Goal: Navigation & Orientation: Find specific page/section

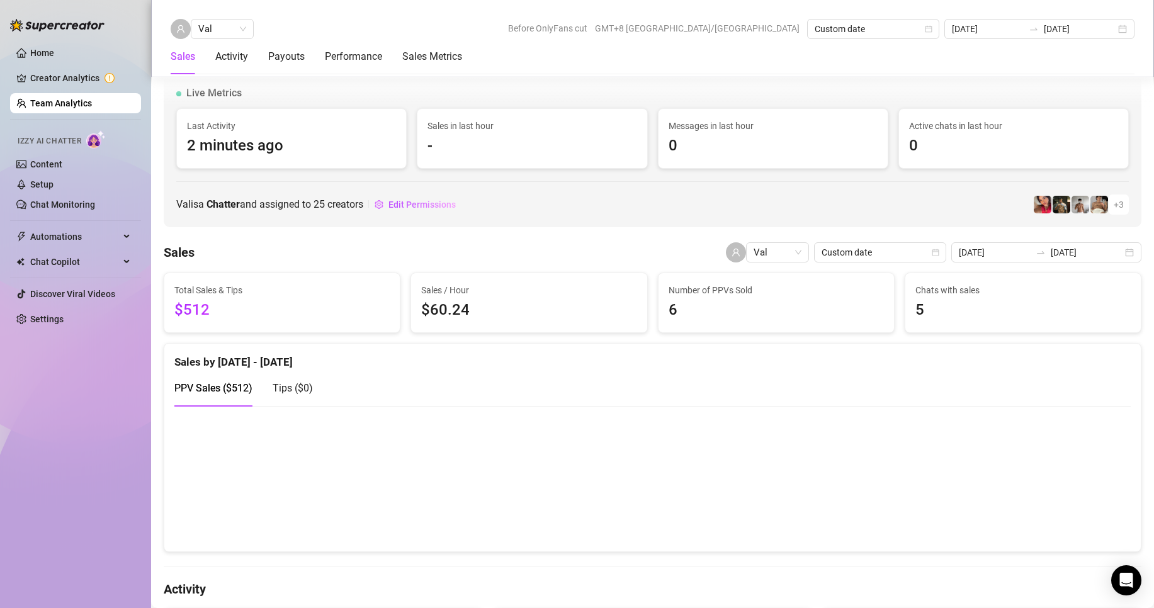
scroll to position [1994, 0]
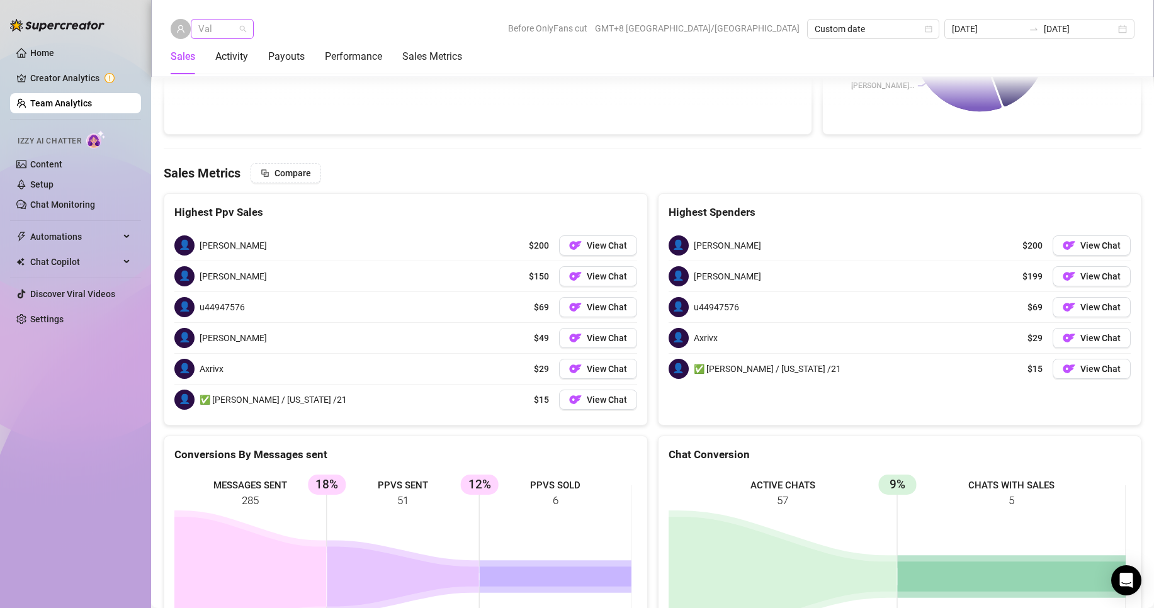
click at [229, 31] on span "Val" at bounding box center [222, 29] width 48 height 19
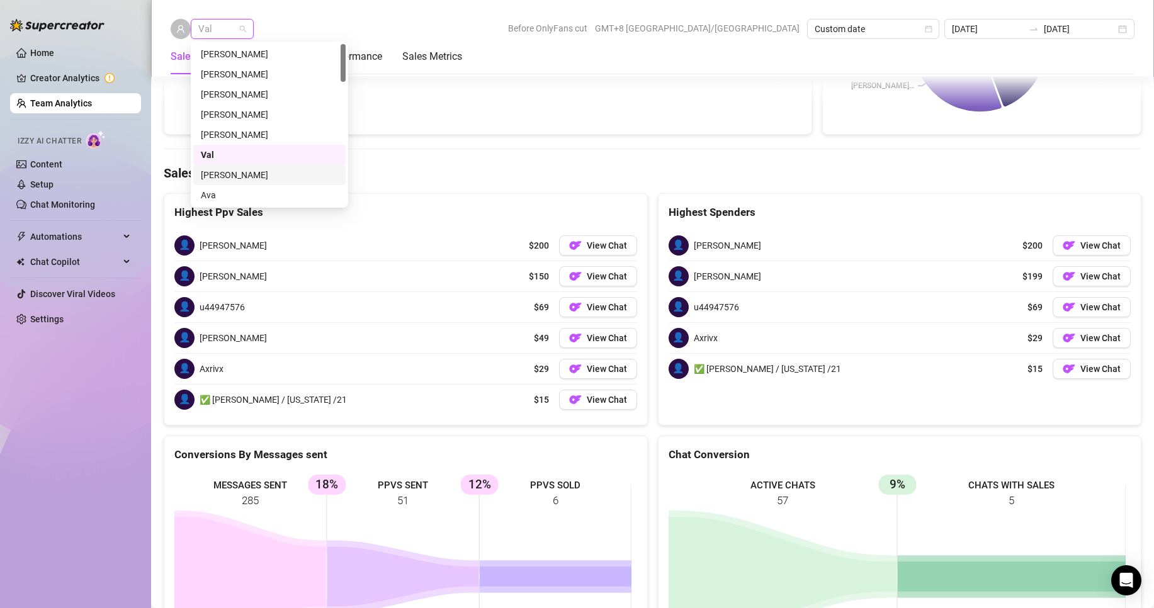
click at [213, 170] on div "[PERSON_NAME]" at bounding box center [269, 175] width 137 height 14
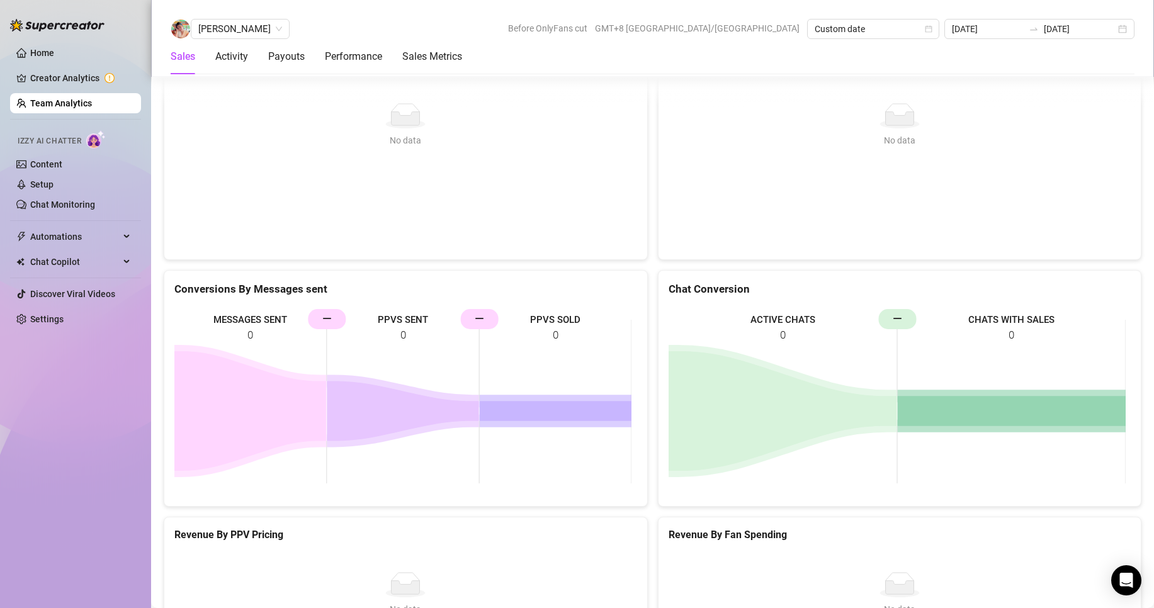
scroll to position [1812, 0]
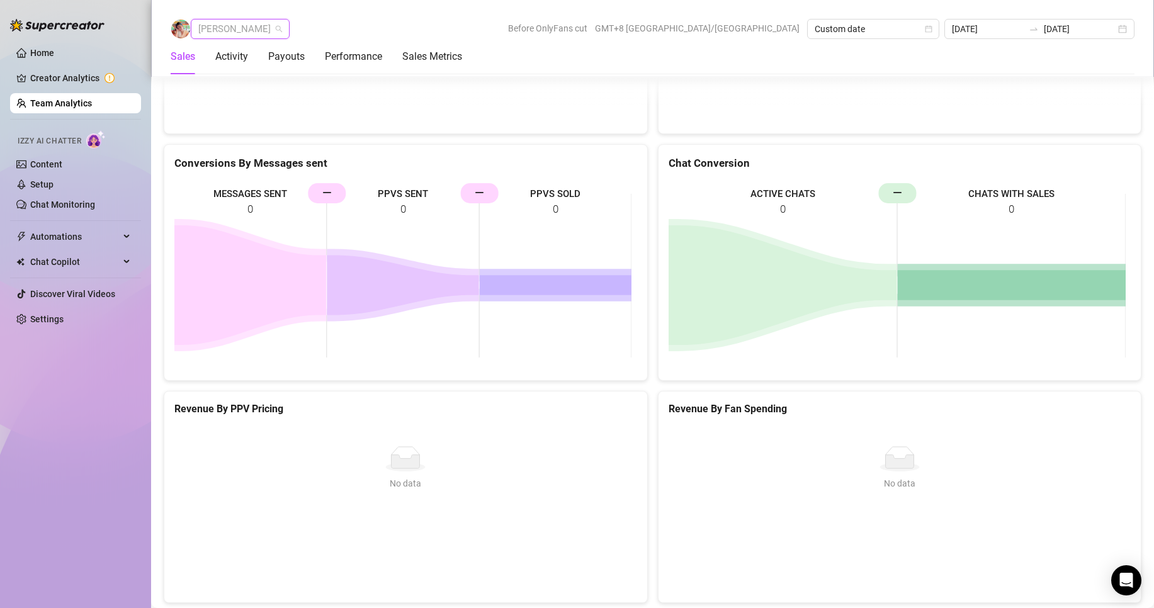
click at [232, 25] on span "[PERSON_NAME]" at bounding box center [240, 29] width 84 height 19
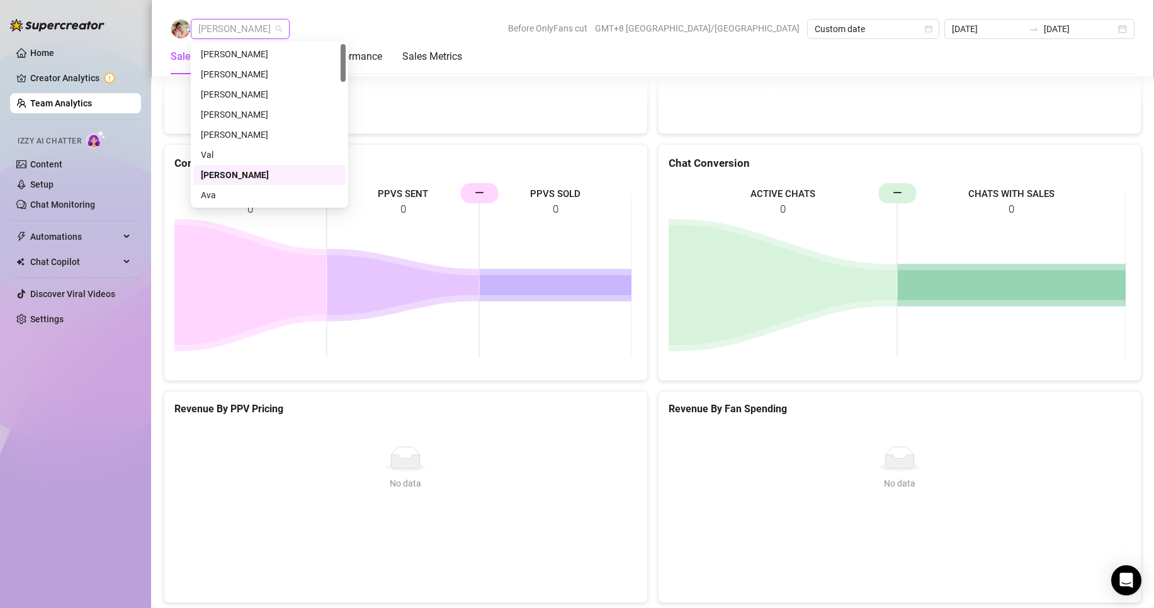
scroll to position [63, 0]
click at [220, 147] on div "[PERSON_NAME]" at bounding box center [269, 152] width 137 height 14
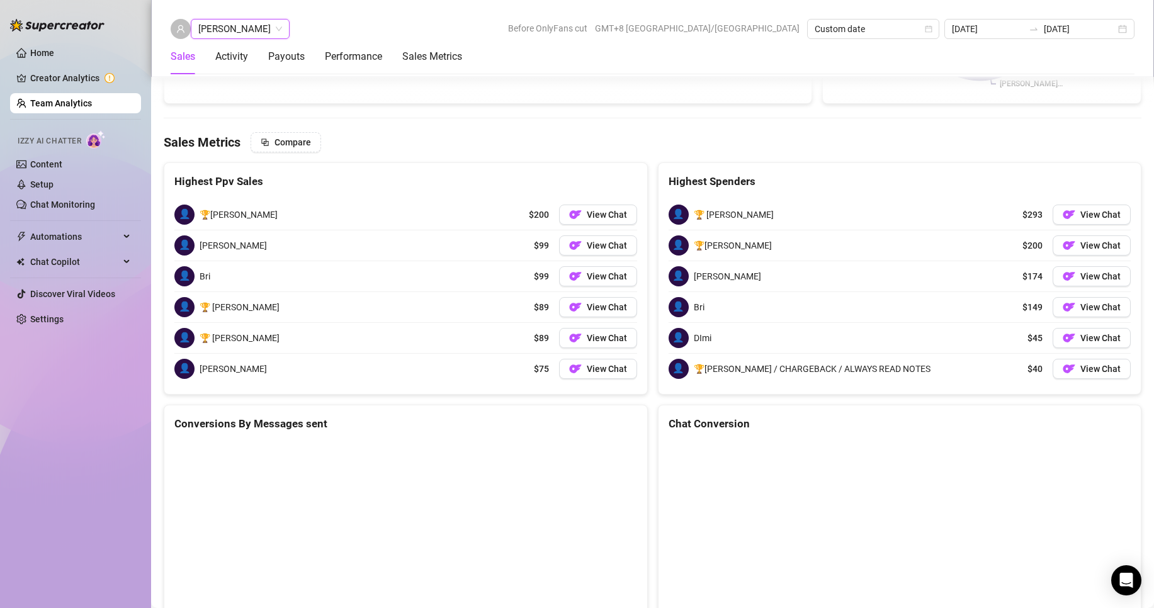
scroll to position [2003, 0]
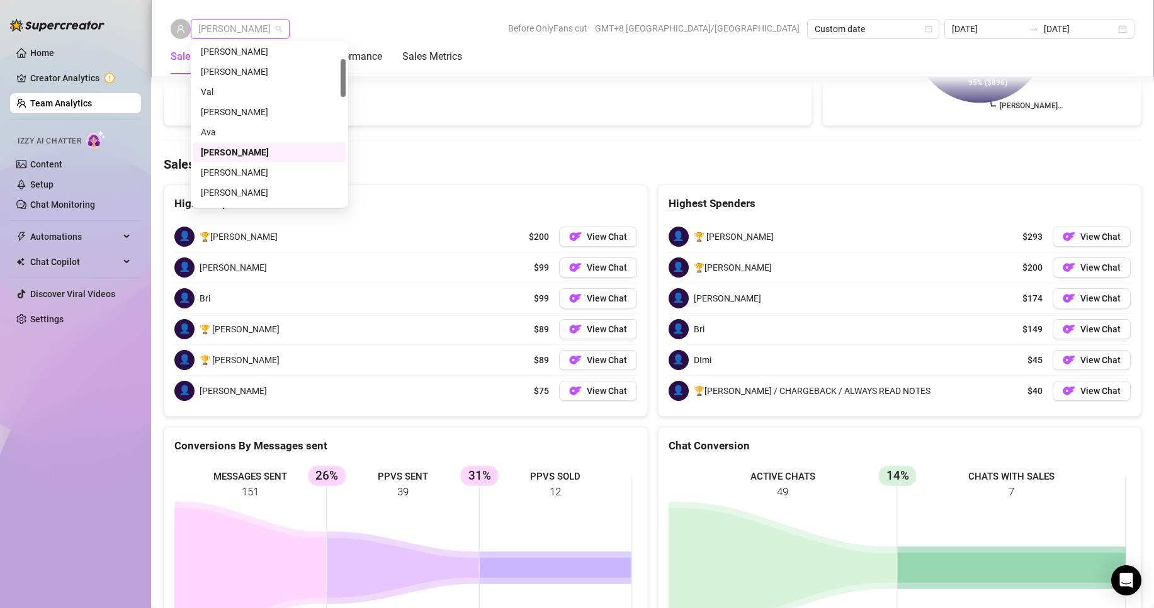
click at [246, 37] on span "[PERSON_NAME]" at bounding box center [240, 29] width 84 height 19
click at [230, 168] on div "[PERSON_NAME]" at bounding box center [269, 173] width 137 height 14
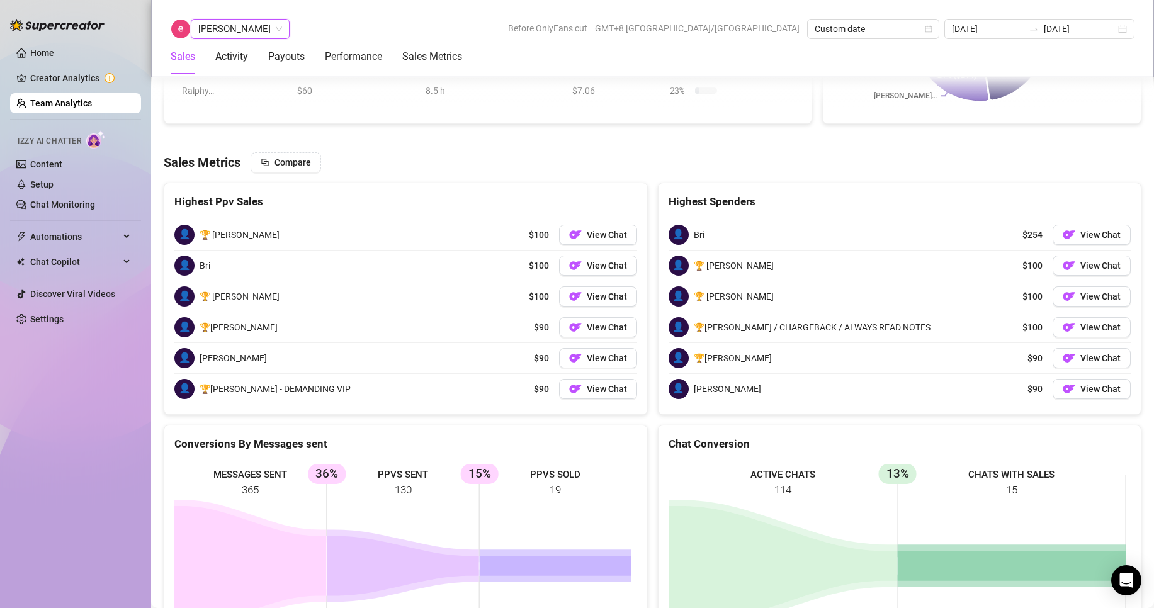
scroll to position [2136, 0]
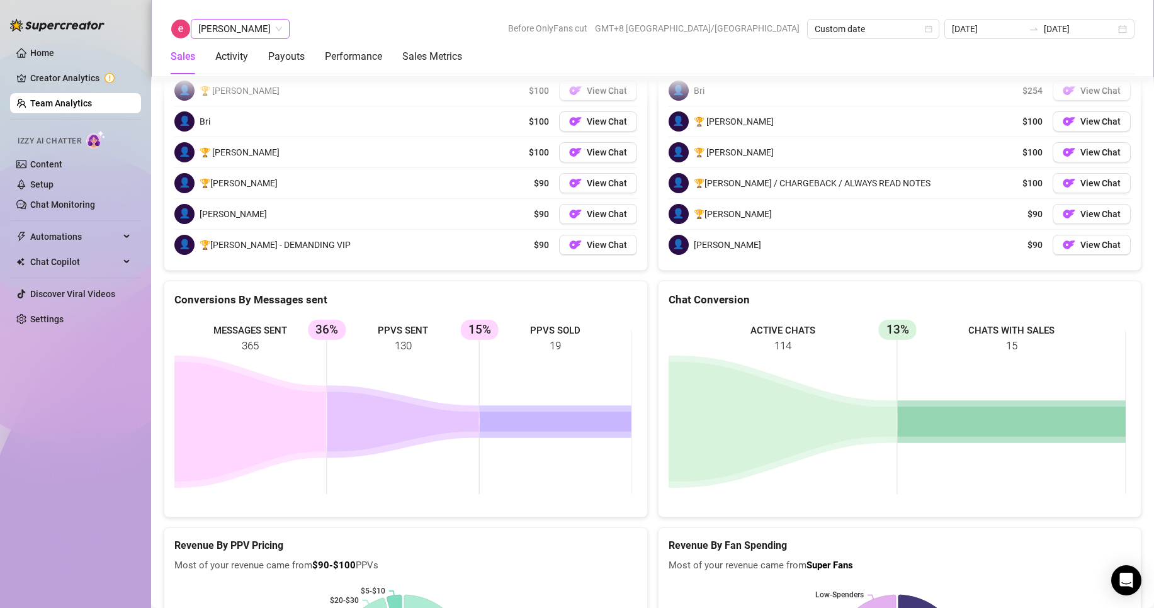
click at [229, 23] on span "[PERSON_NAME]" at bounding box center [240, 29] width 84 height 19
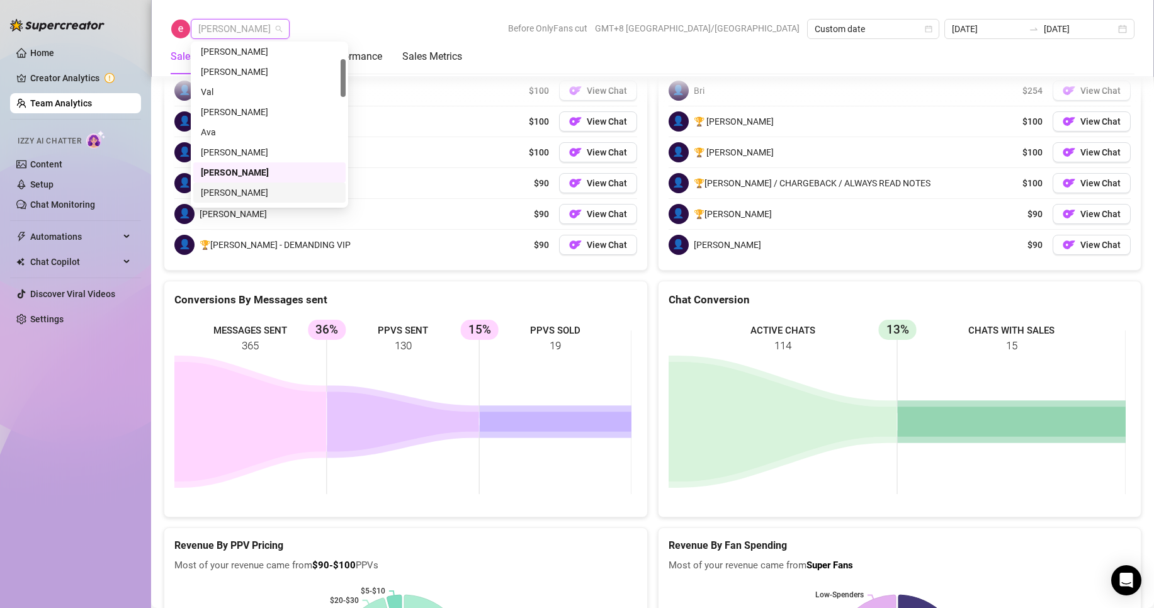
click at [238, 185] on div "[PERSON_NAME]" at bounding box center [269, 193] width 152 height 20
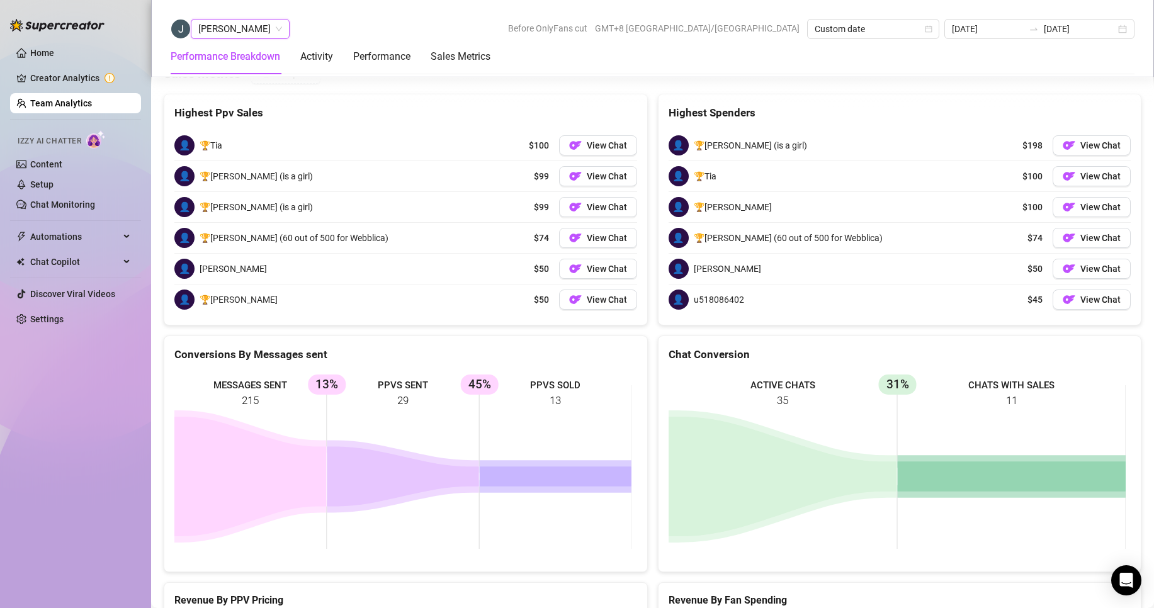
scroll to position [1826, 0]
click at [227, 21] on span "[PERSON_NAME]" at bounding box center [240, 29] width 84 height 19
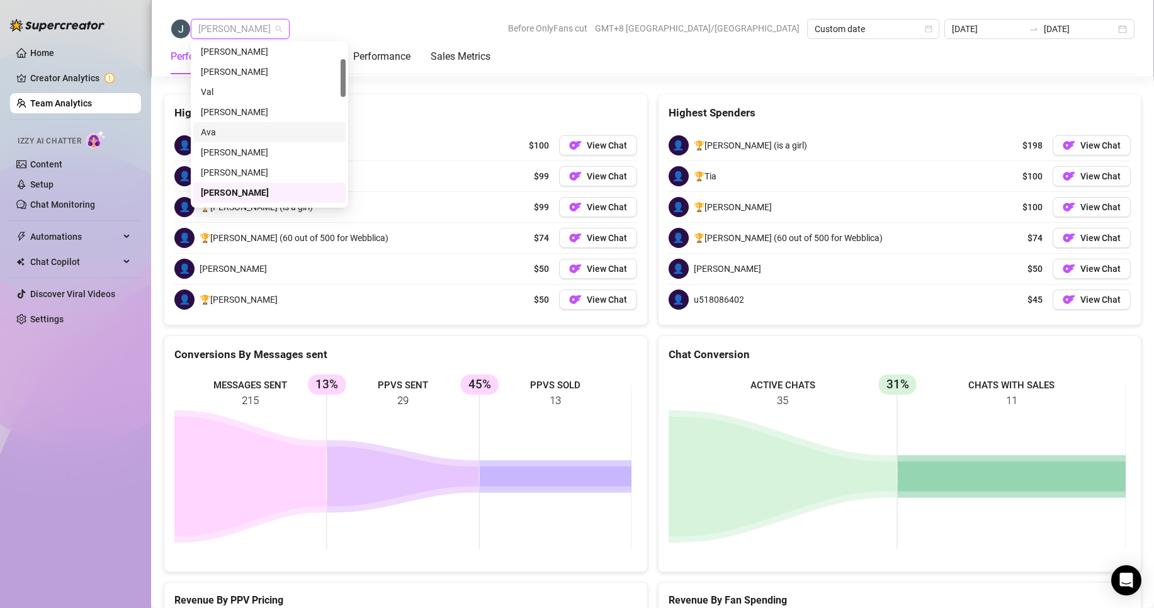
scroll to position [126, 0]
click at [241, 145] on div "[PERSON_NAME]" at bounding box center [269, 150] width 137 height 14
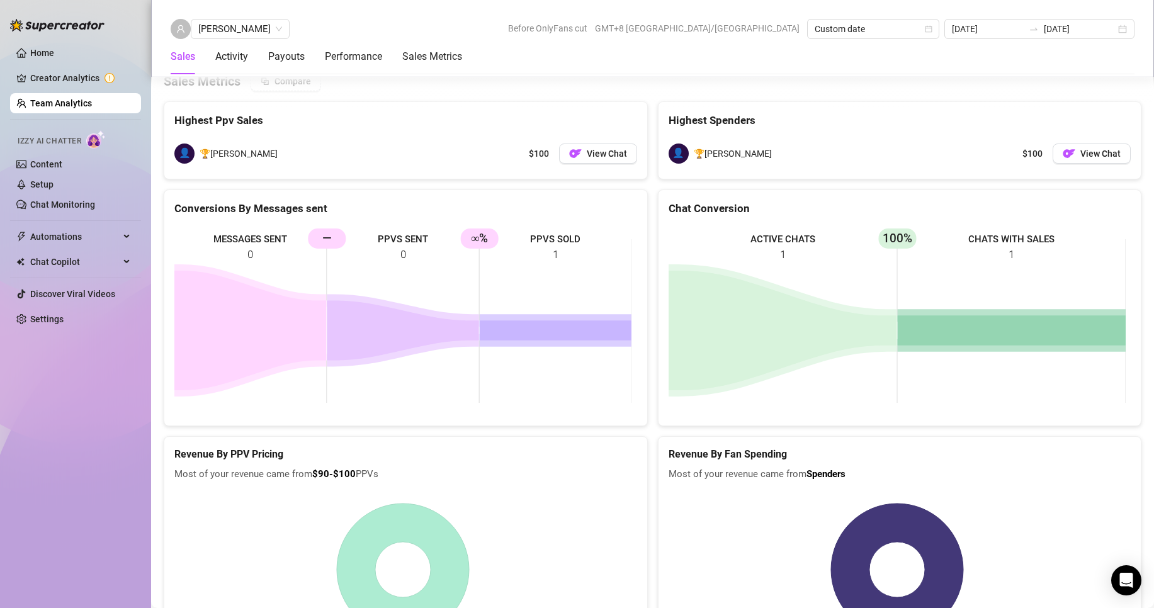
scroll to position [1687, 0]
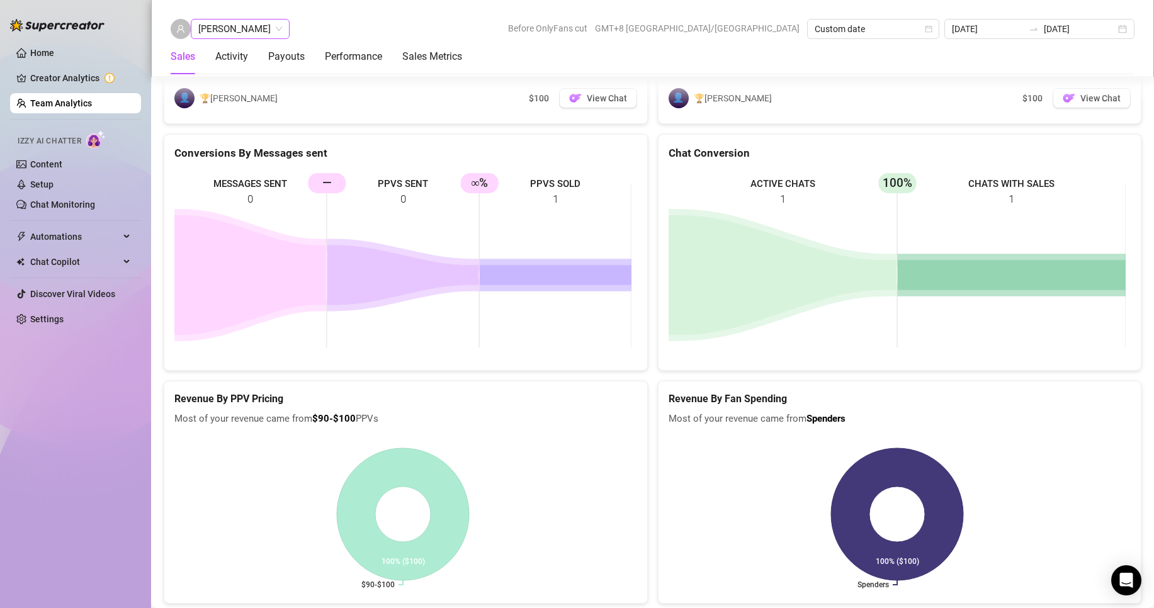
click at [227, 27] on span "[PERSON_NAME]" at bounding box center [240, 29] width 84 height 19
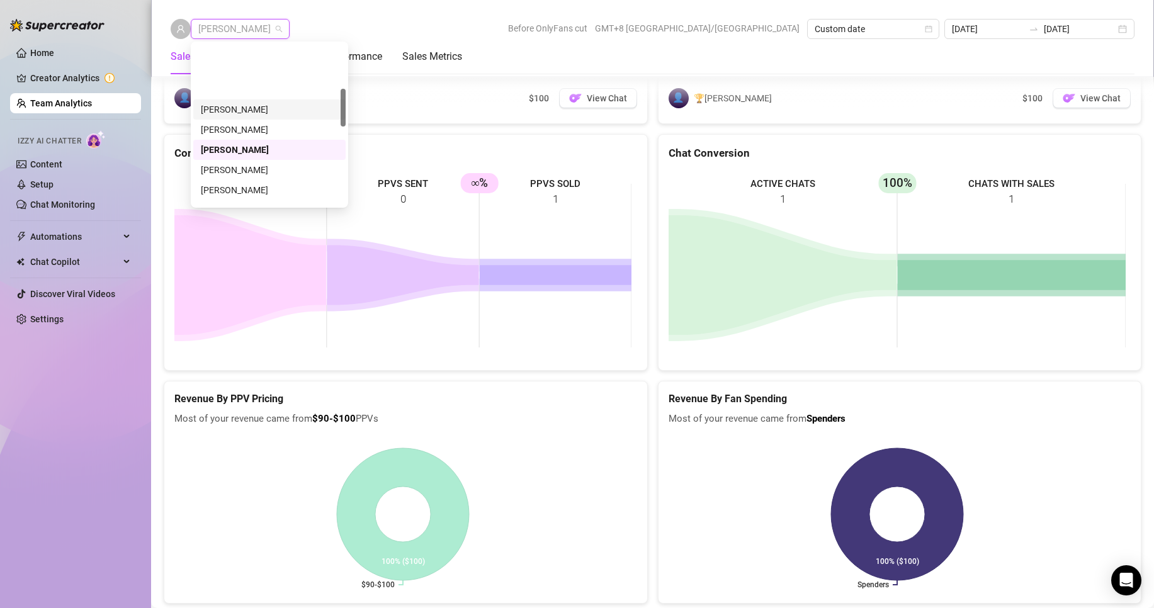
scroll to position [189, 0]
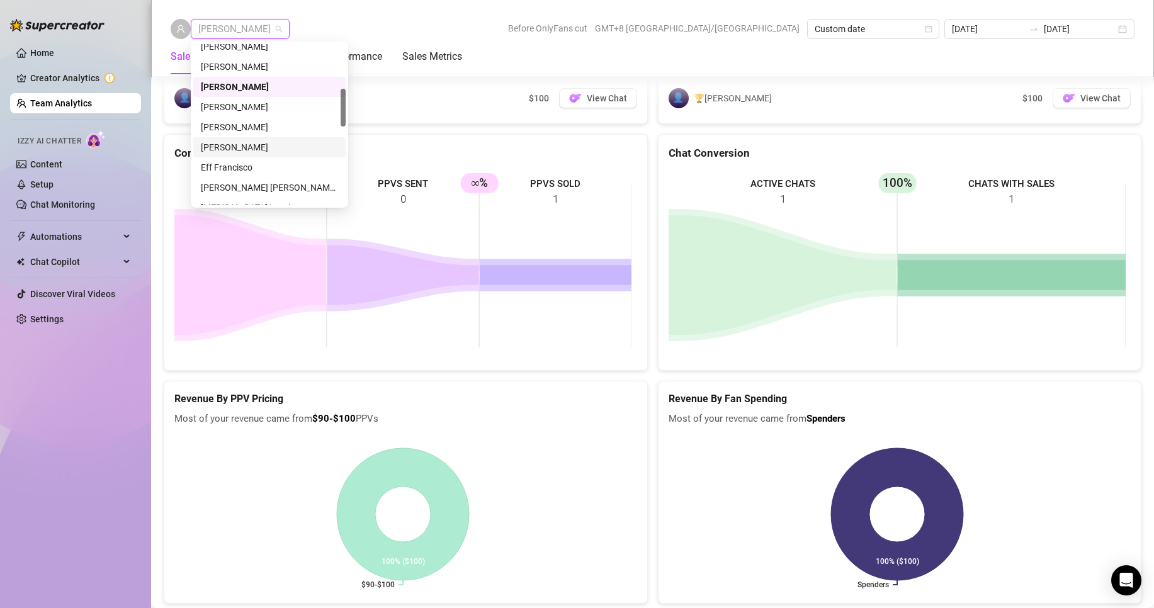
click at [224, 144] on div "[PERSON_NAME]" at bounding box center [269, 147] width 137 height 14
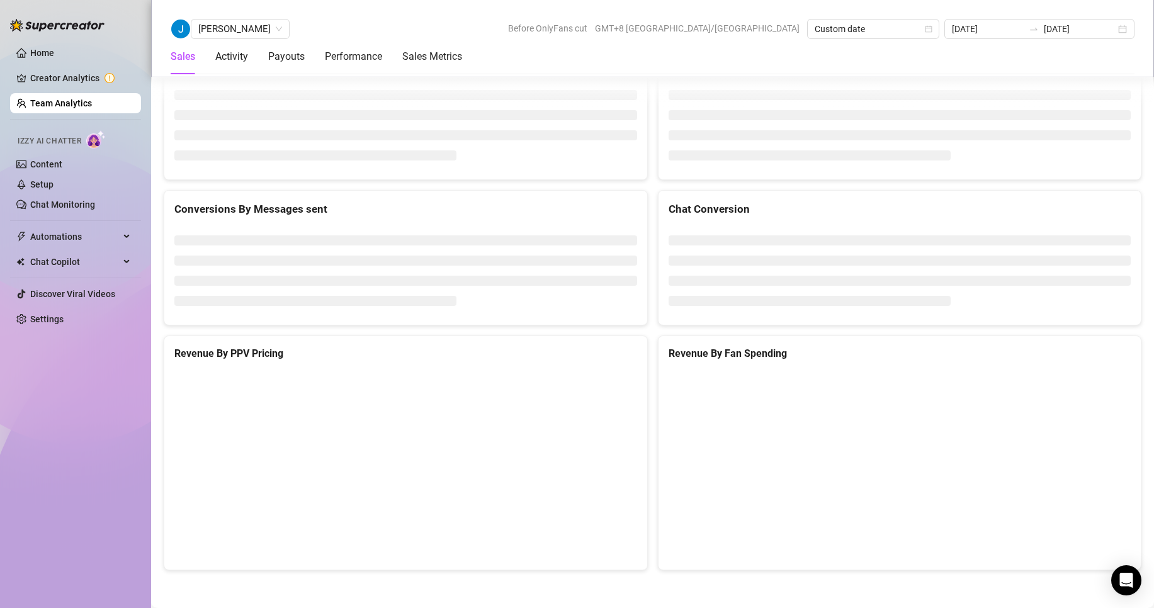
scroll to position [1687, 0]
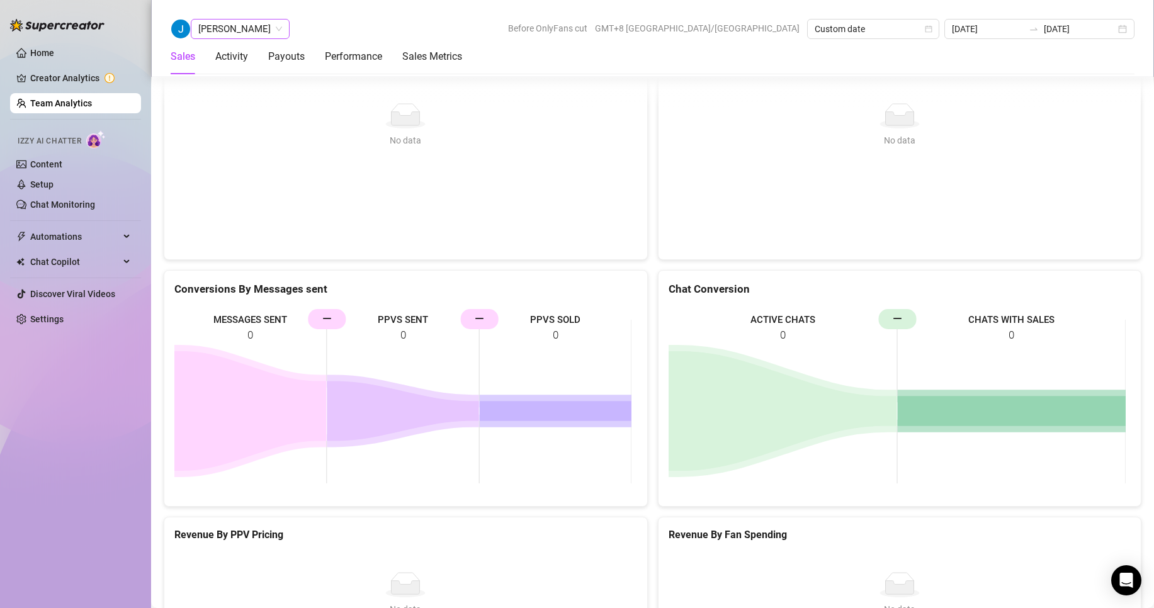
click at [215, 24] on span "[PERSON_NAME]" at bounding box center [240, 29] width 84 height 19
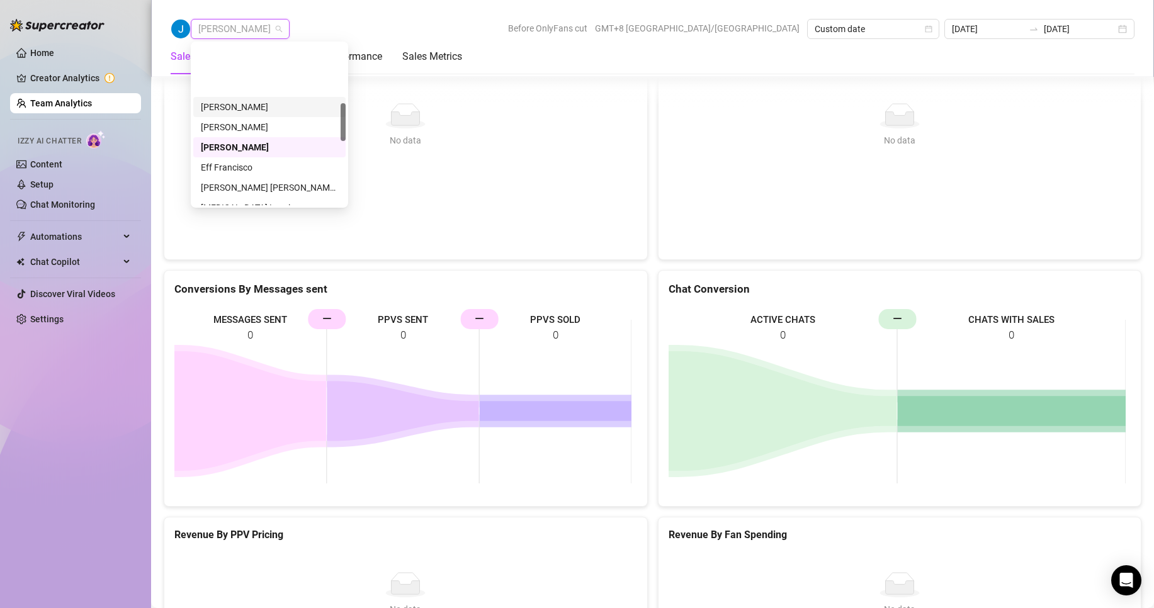
scroll to position [252, 0]
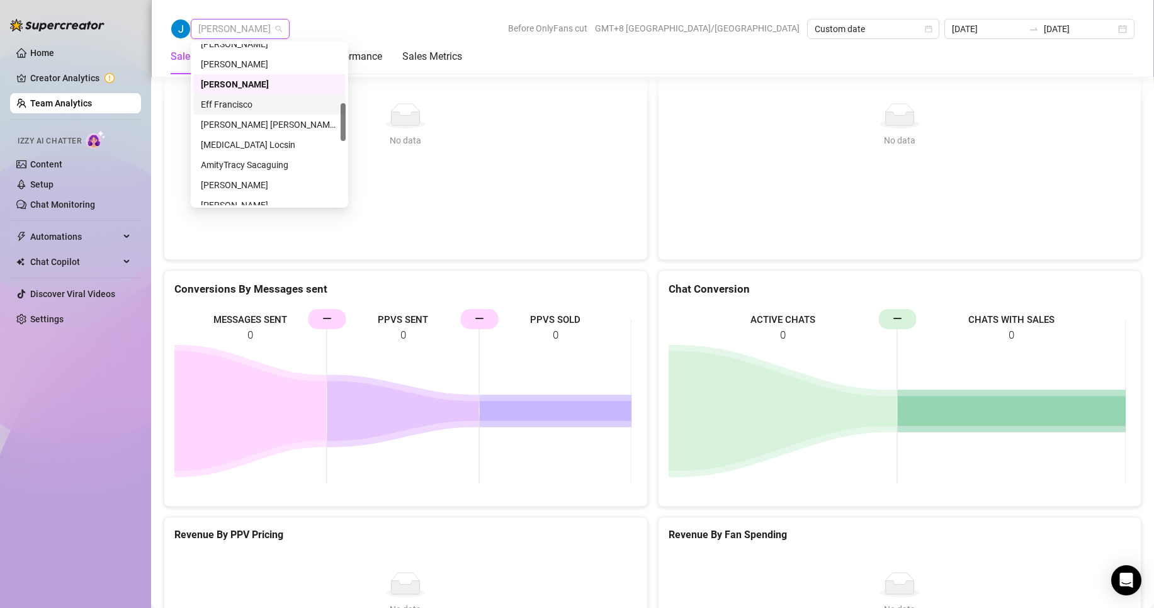
click at [225, 106] on div "Eff Francisco" at bounding box center [269, 105] width 137 height 14
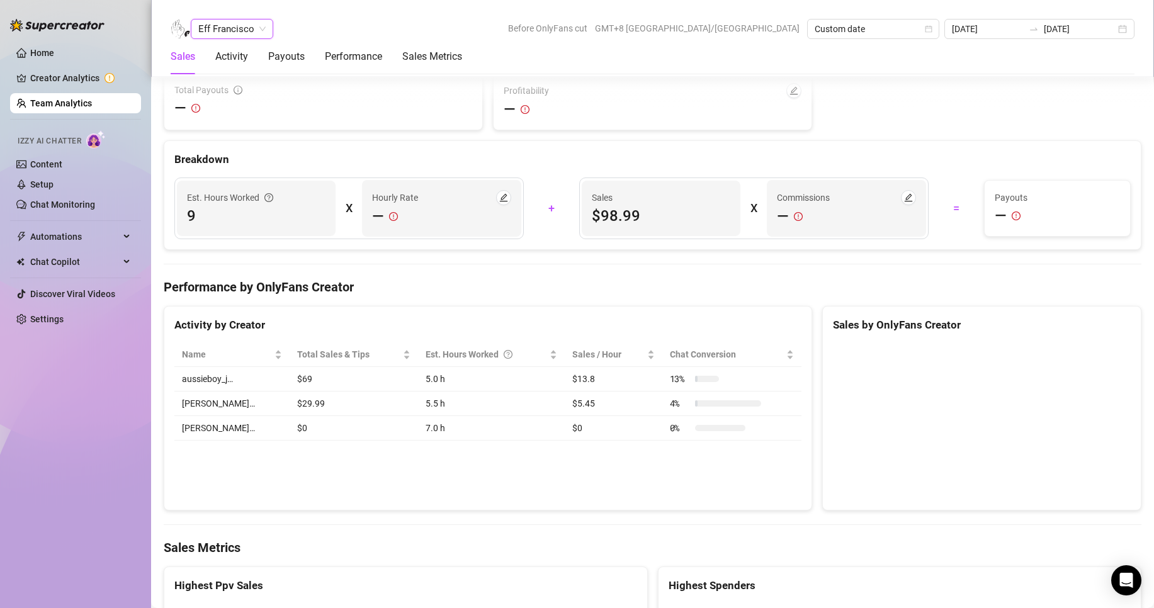
scroll to position [1986, 0]
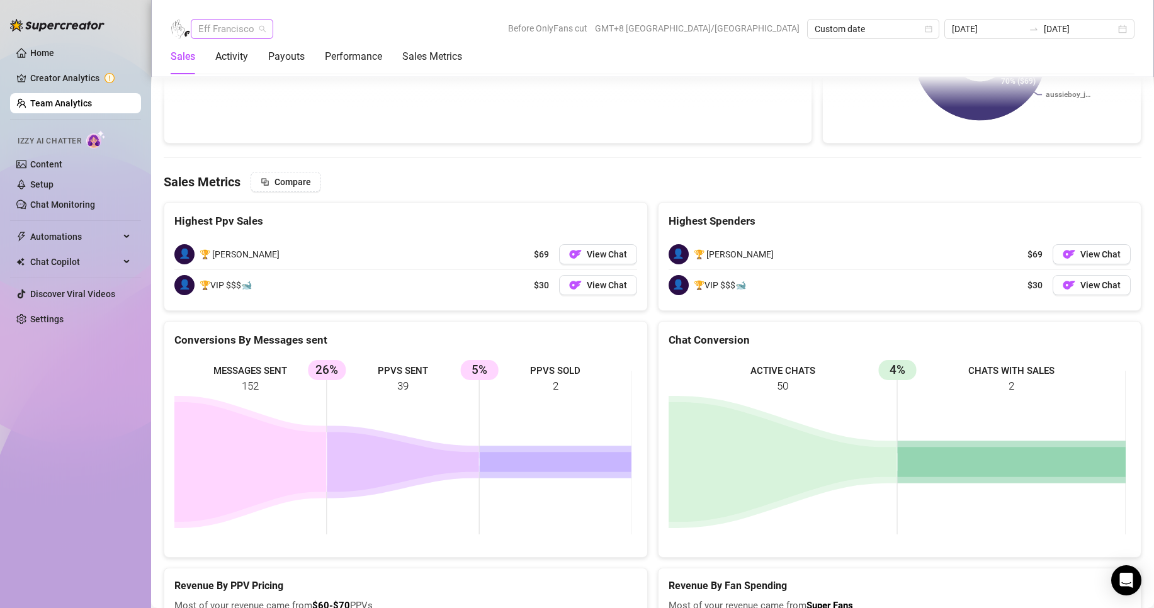
click at [242, 24] on span "Eff Francisco" at bounding box center [231, 29] width 67 height 19
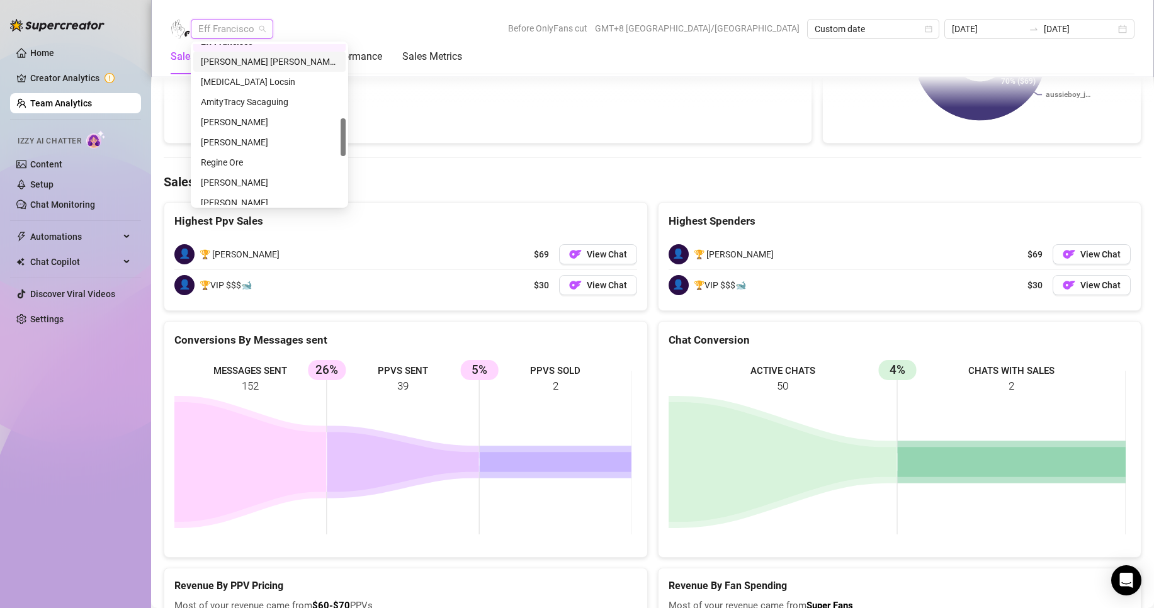
scroll to position [252, 0]
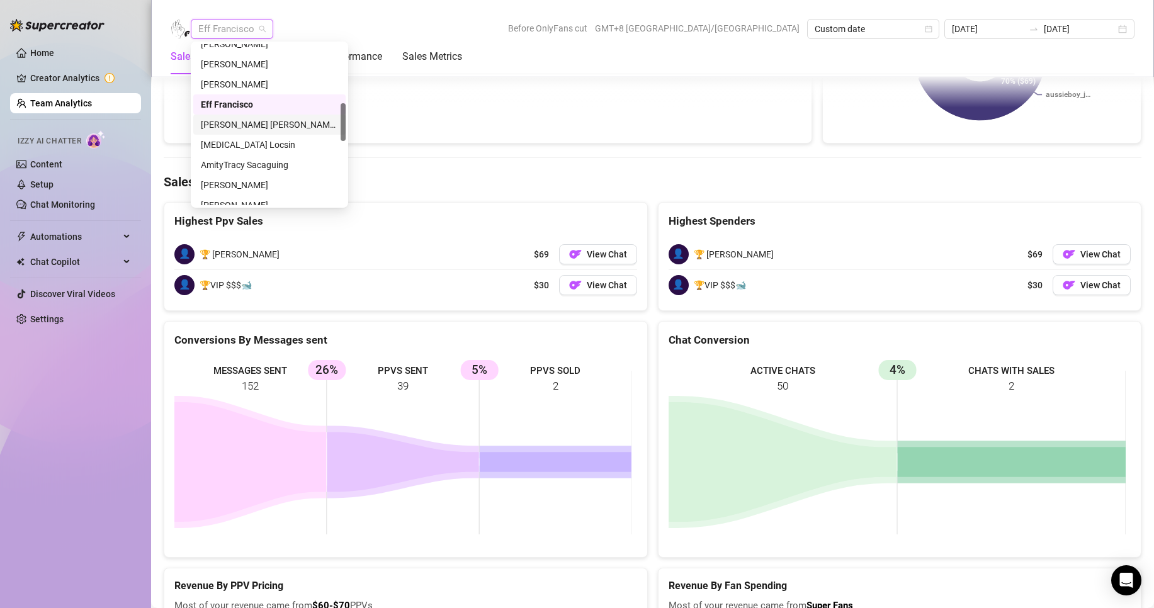
click at [253, 124] on div "[PERSON_NAME] [PERSON_NAME] Tarcena" at bounding box center [269, 125] width 137 height 14
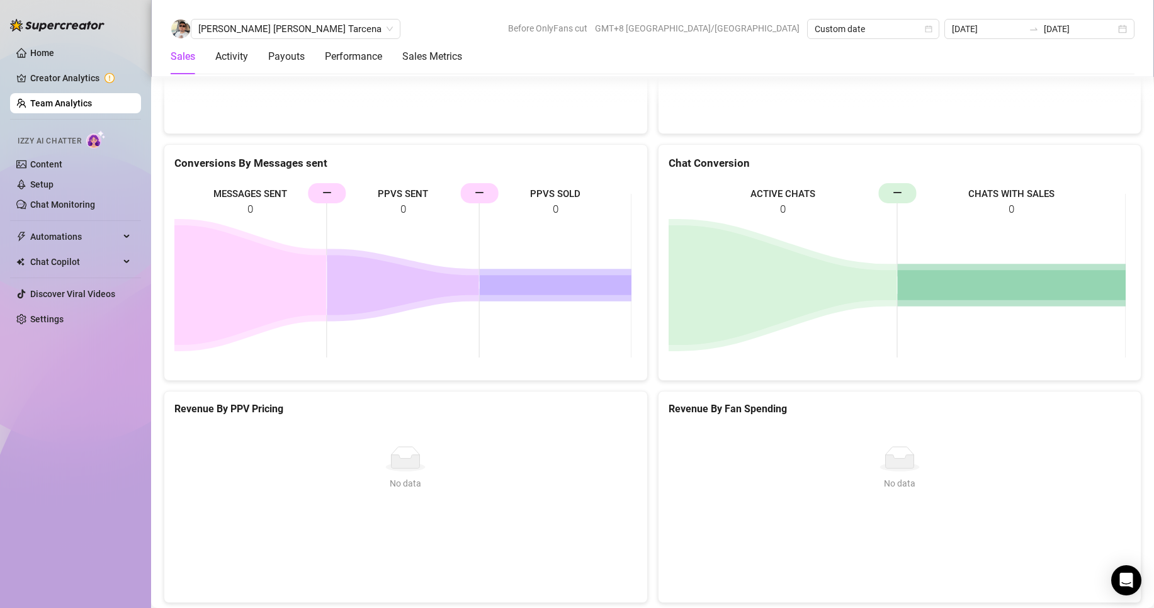
scroll to position [1687, 0]
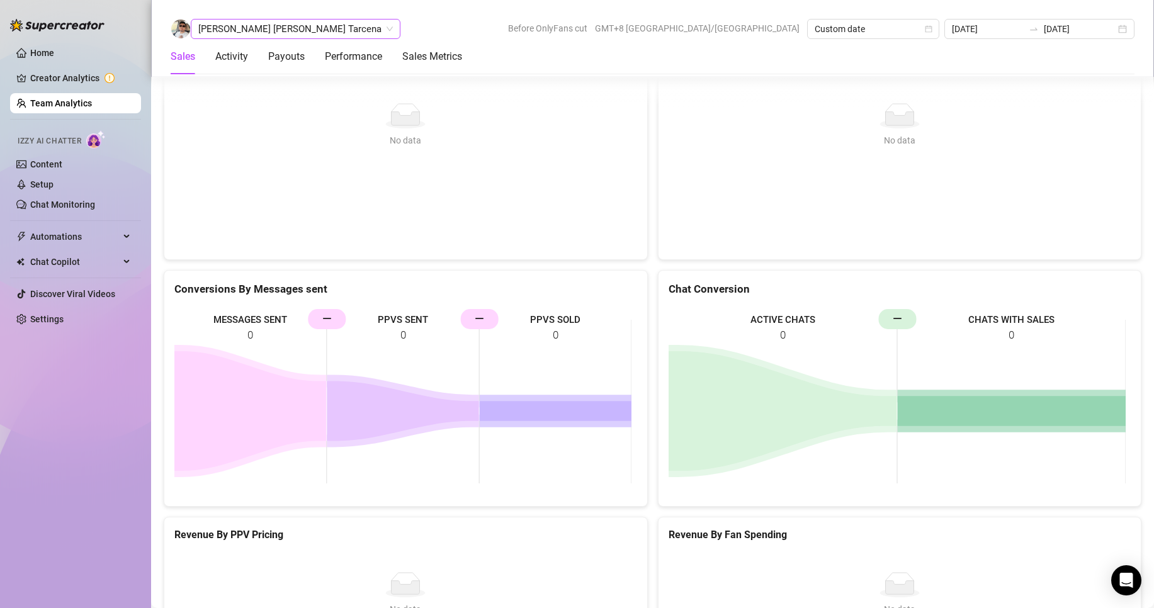
click at [222, 21] on span "[PERSON_NAME] [PERSON_NAME] Tarcena" at bounding box center [295, 29] width 195 height 19
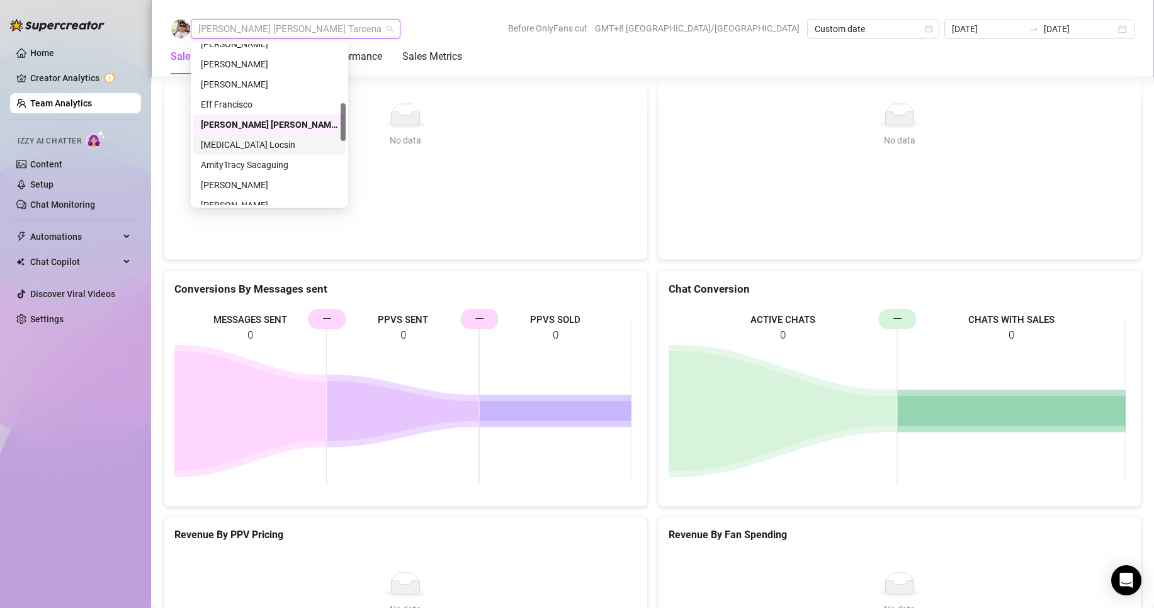
click at [234, 144] on div "[MEDICAL_DATA] Locsin" at bounding box center [269, 145] width 137 height 14
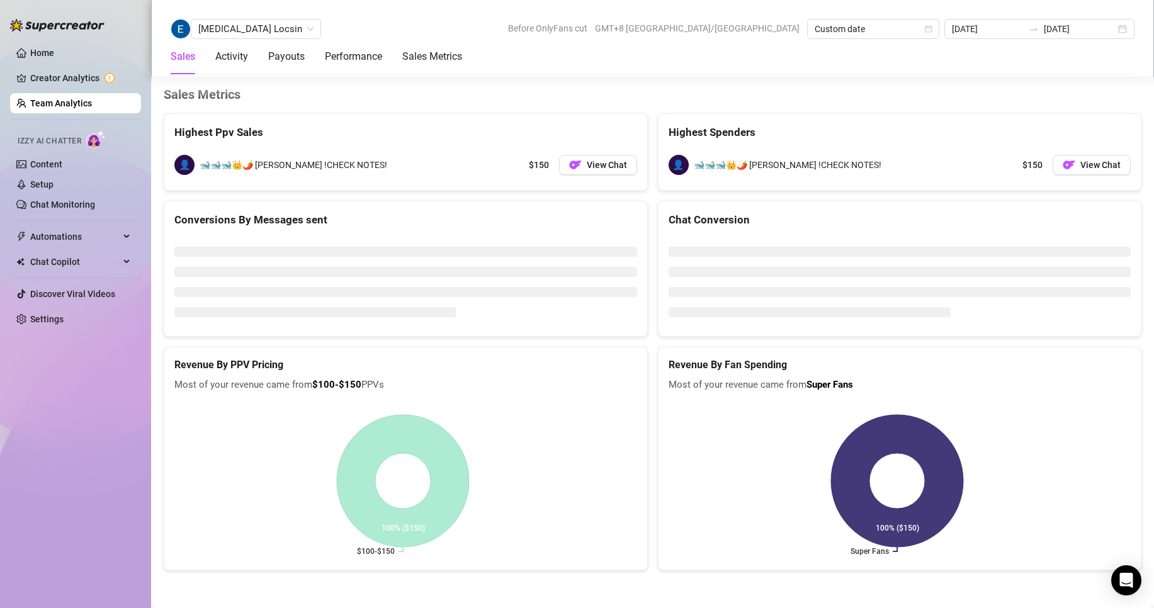
scroll to position [1622, 0]
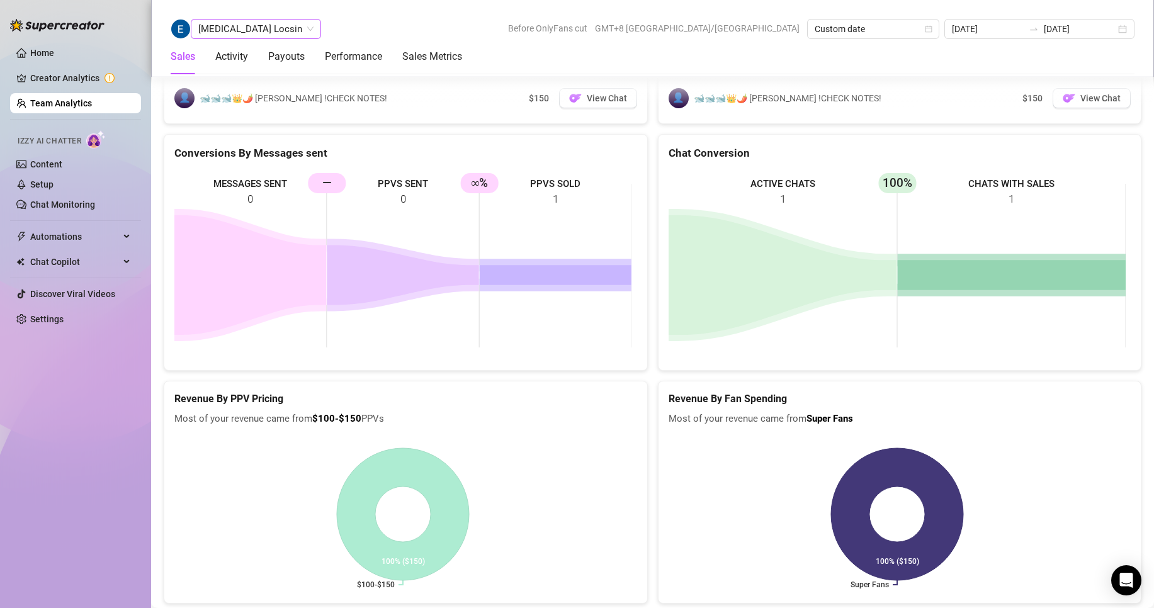
click at [243, 37] on span "[MEDICAL_DATA] Locsin" at bounding box center [255, 29] width 115 height 19
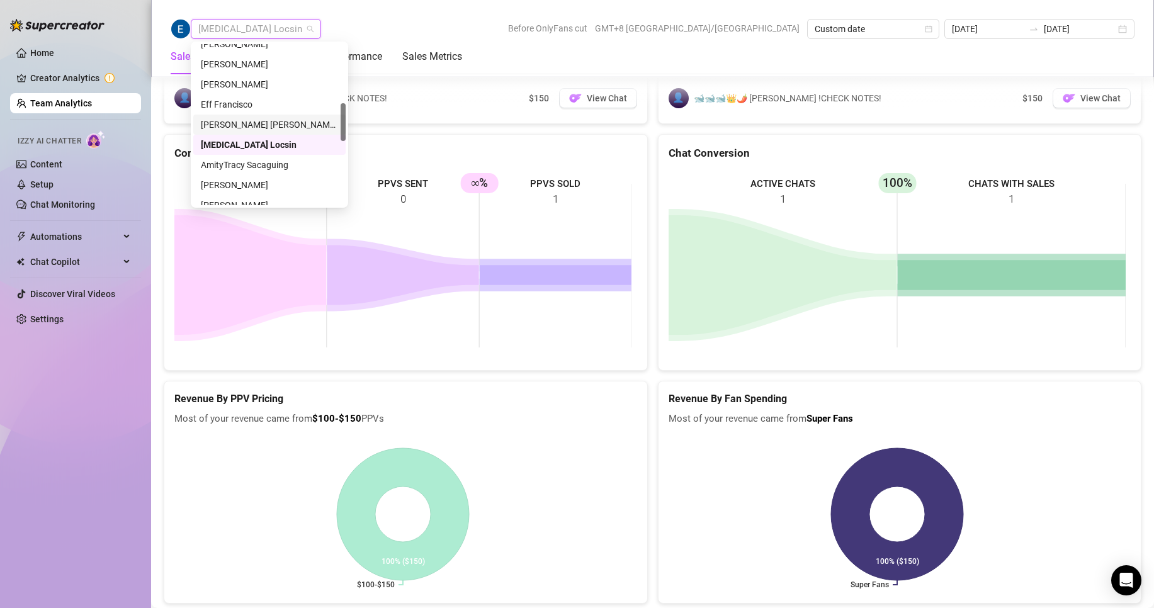
scroll to position [315, 0]
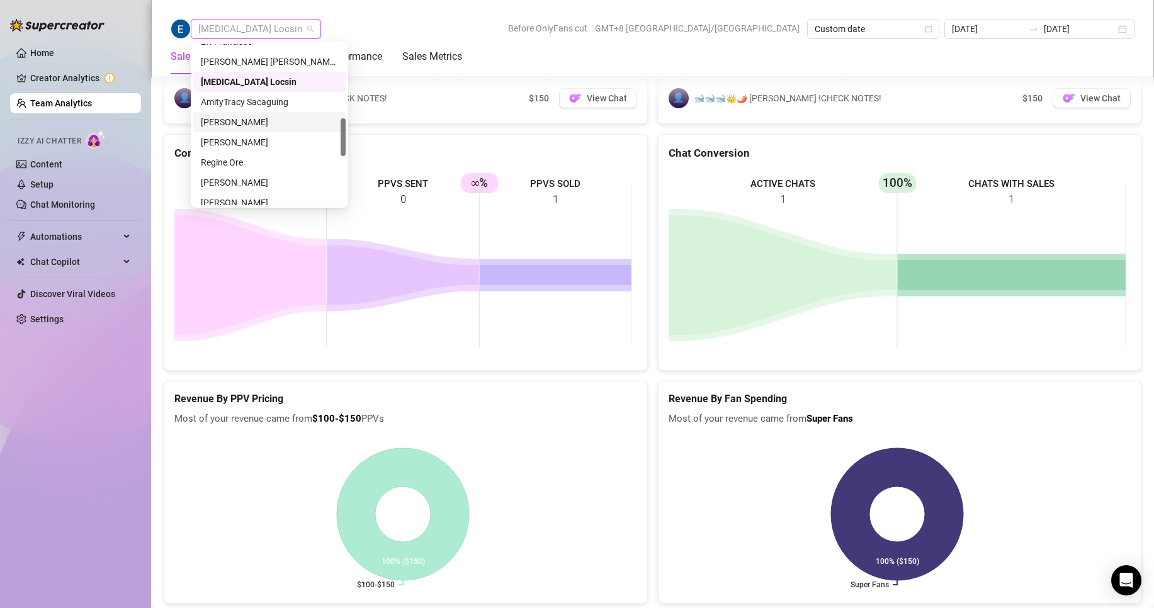
click at [253, 118] on div "[PERSON_NAME]" at bounding box center [269, 122] width 137 height 14
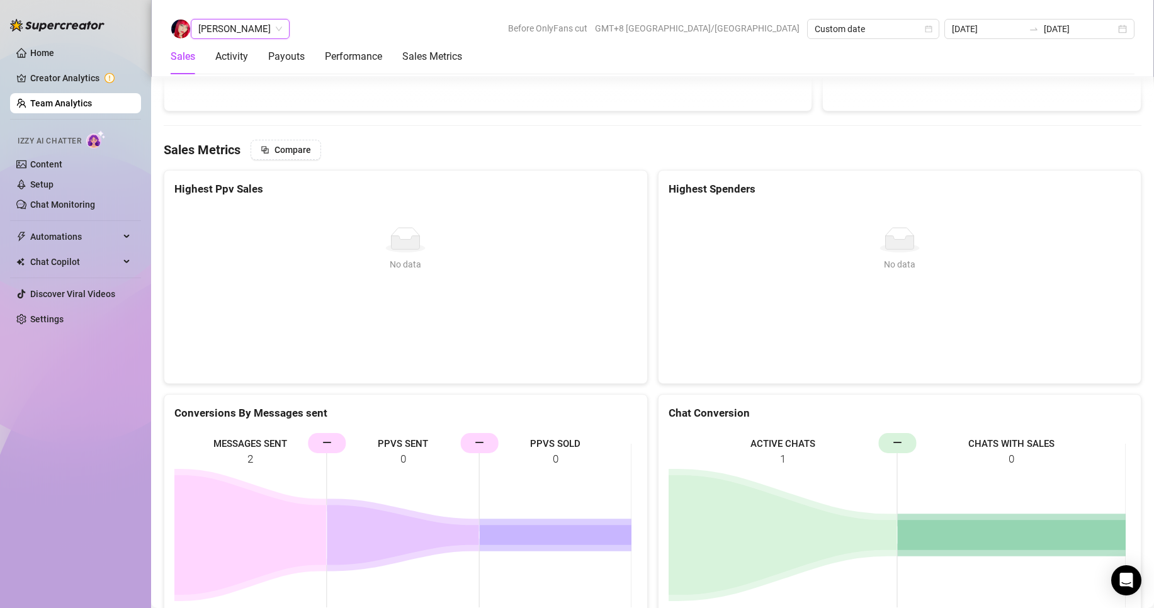
scroll to position [2011, 0]
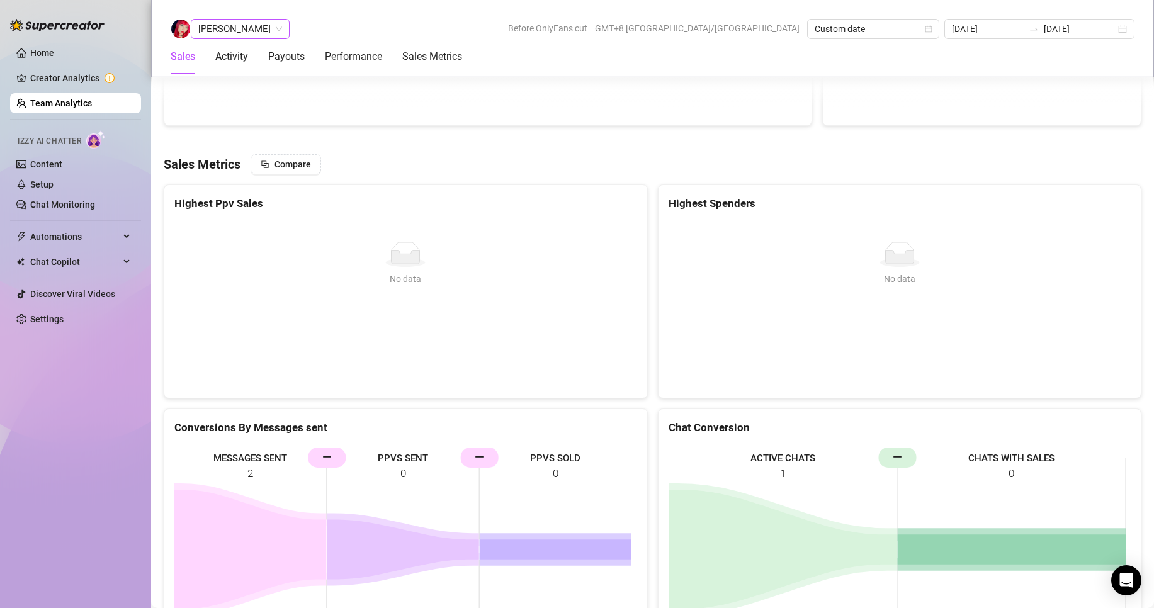
click at [248, 25] on span "[PERSON_NAME]" at bounding box center [240, 29] width 84 height 19
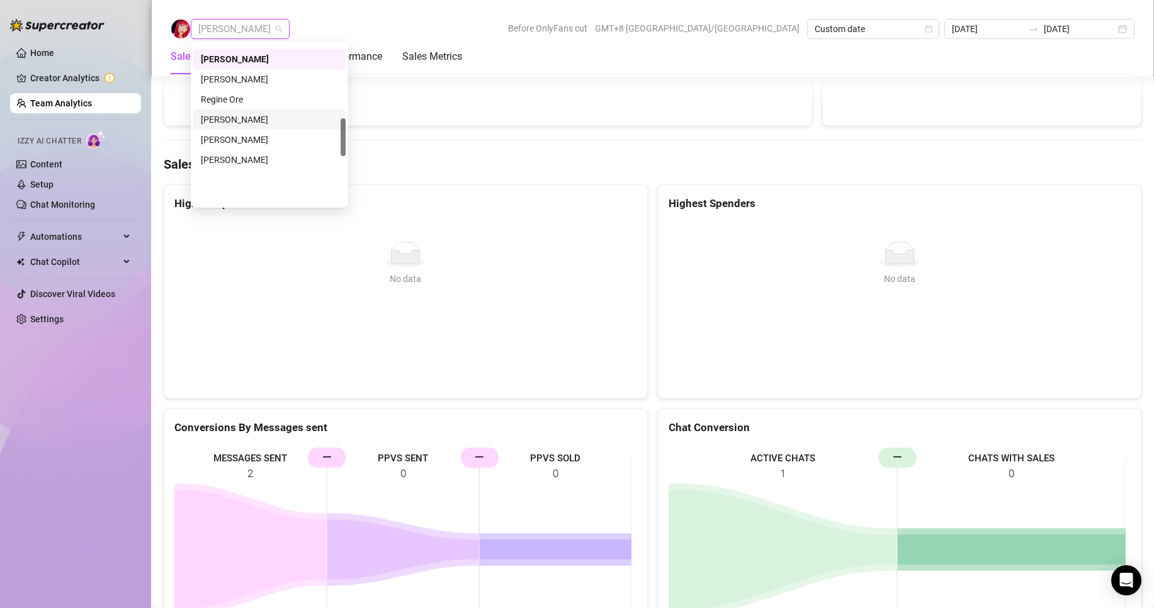
scroll to position [315, 0]
click at [230, 161] on div "Regine Ore" at bounding box center [269, 163] width 137 height 14
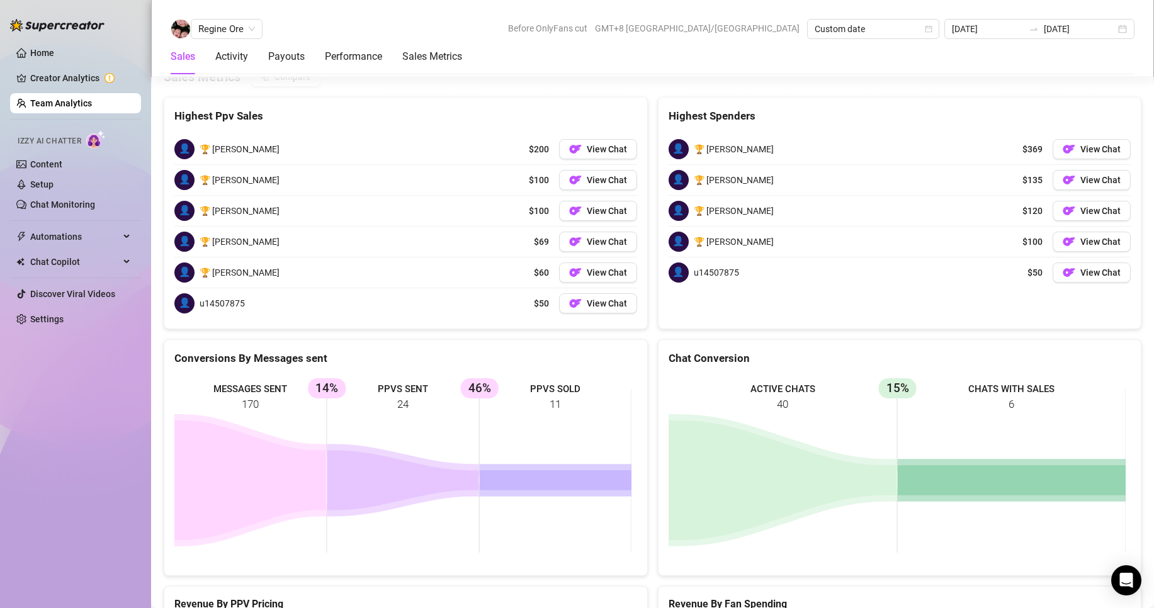
scroll to position [1928, 0]
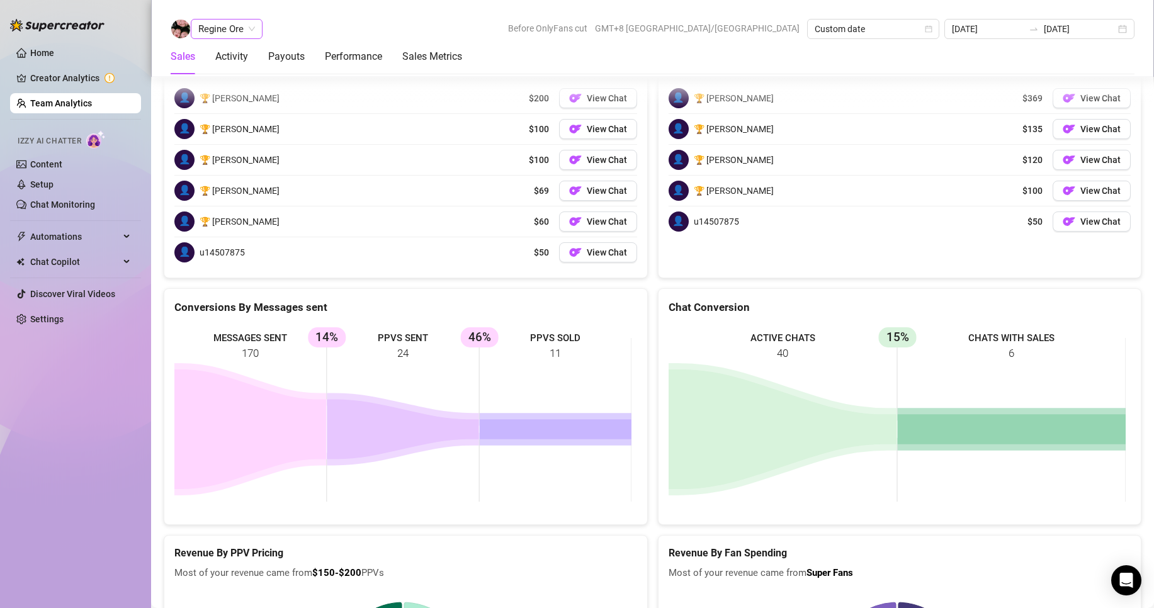
click at [226, 35] on span "Regine Ore" at bounding box center [226, 29] width 57 height 19
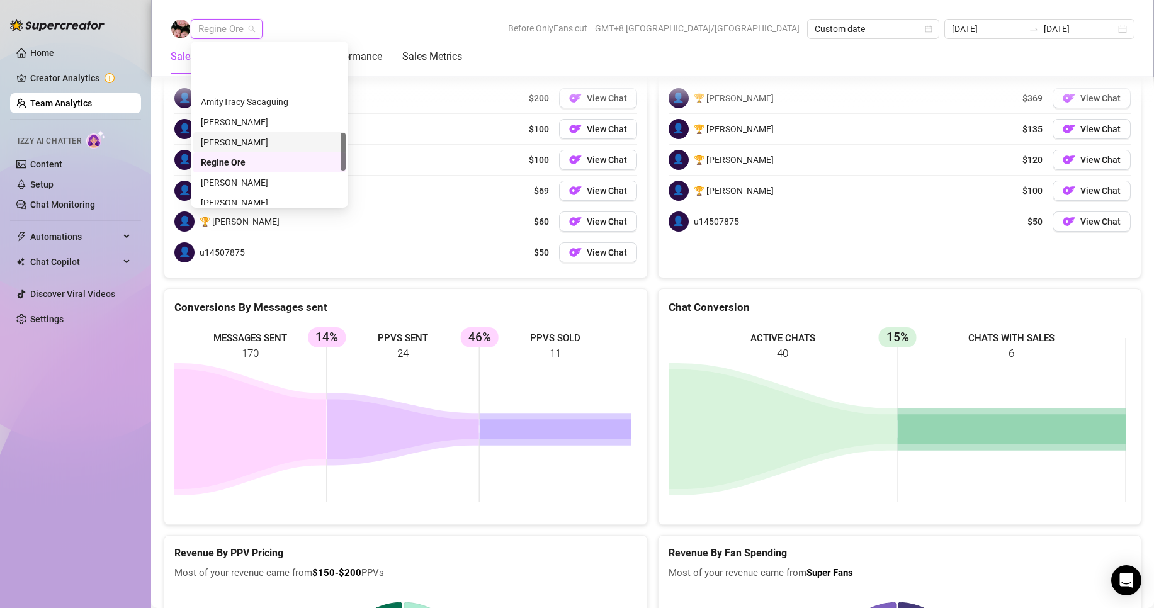
scroll to position [378, 0]
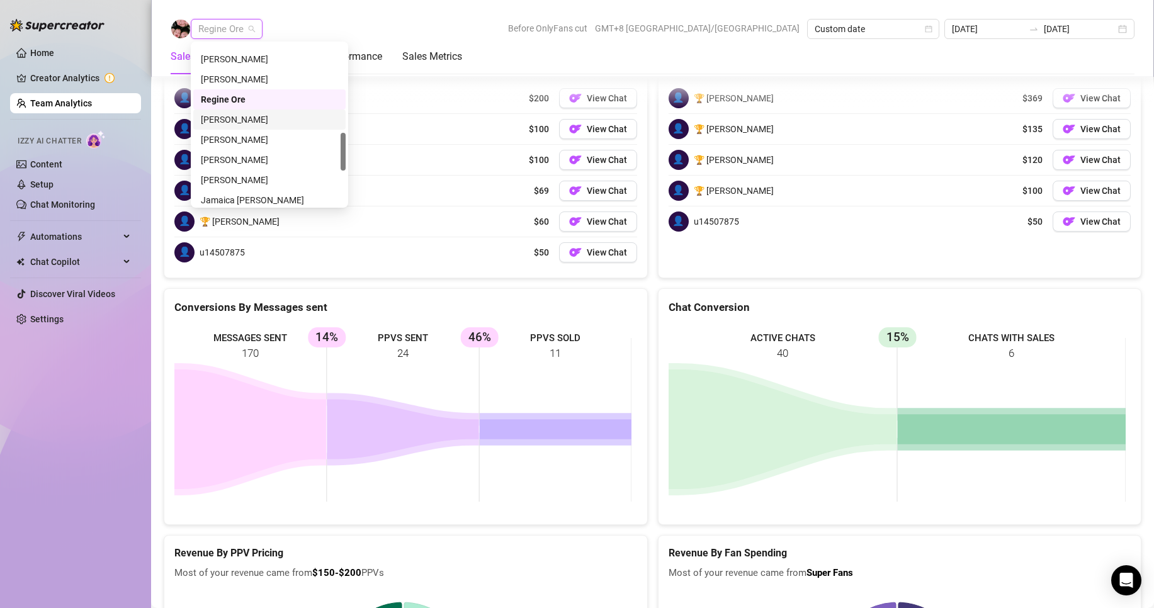
drag, startPoint x: 234, startPoint y: 114, endPoint x: 142, endPoint y: 173, distance: 109.4
click at [236, 116] on div "[PERSON_NAME]" at bounding box center [269, 120] width 137 height 14
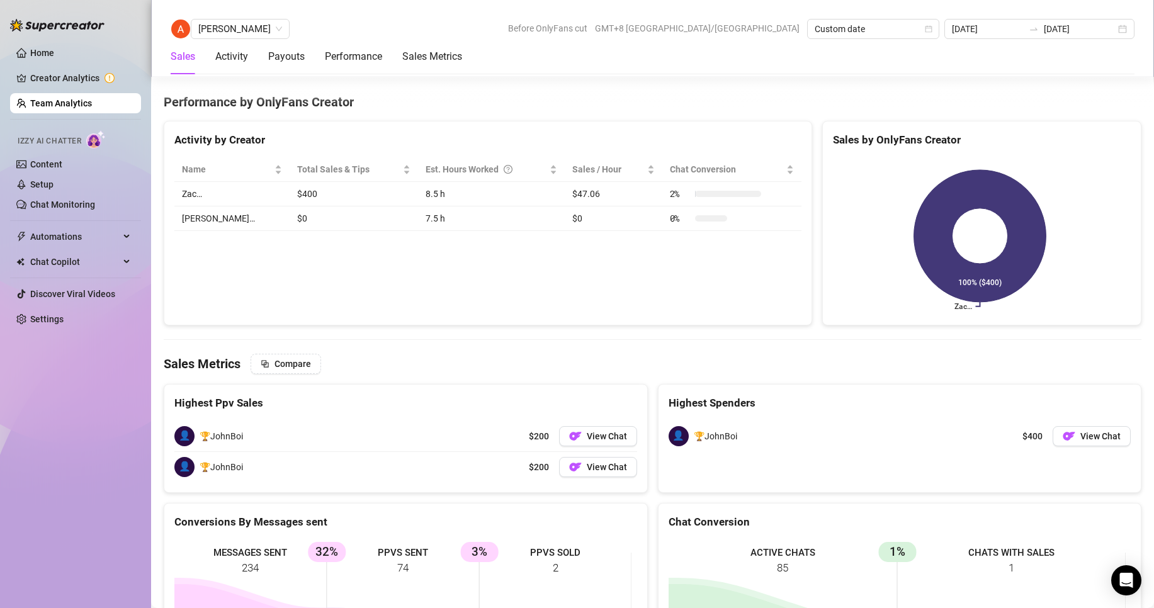
scroll to position [1935, 0]
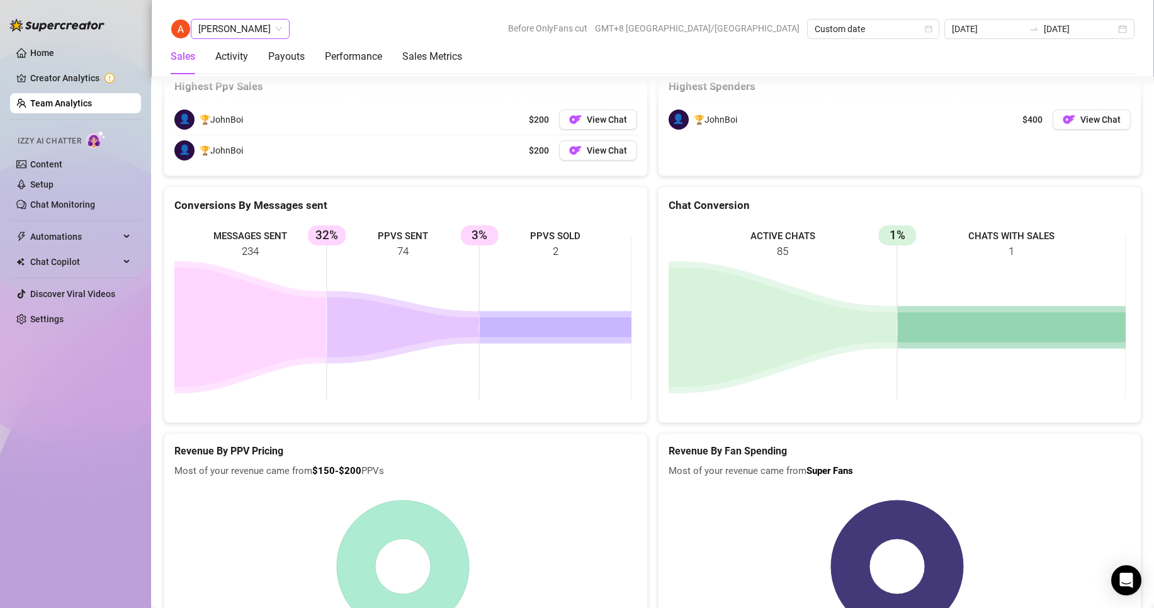
click at [242, 37] on span "[PERSON_NAME]" at bounding box center [240, 29] width 84 height 19
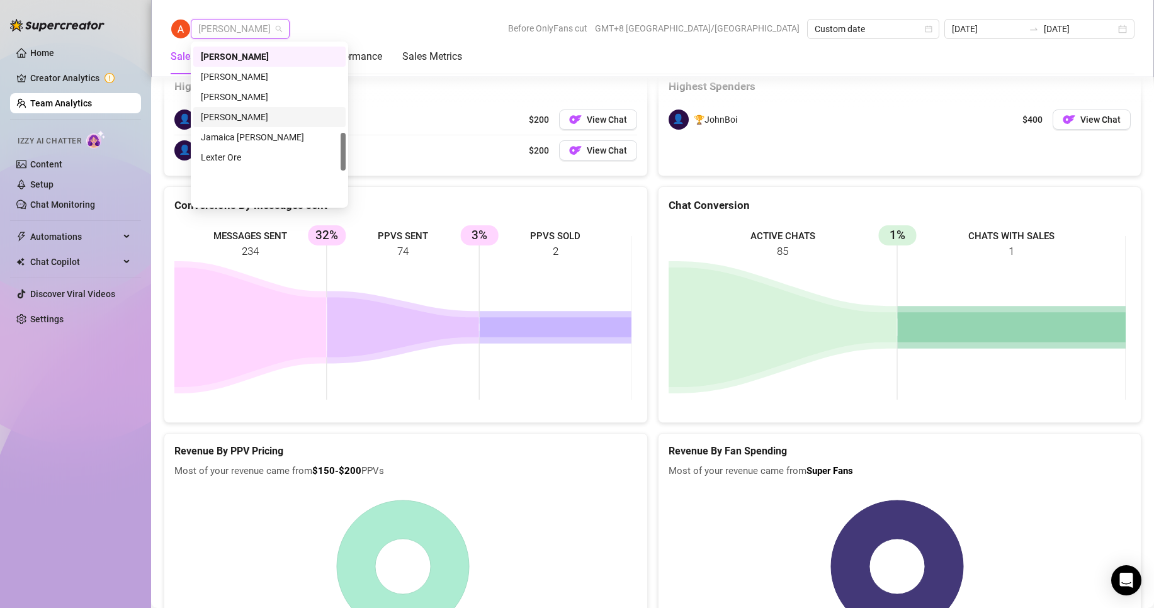
scroll to position [378, 0]
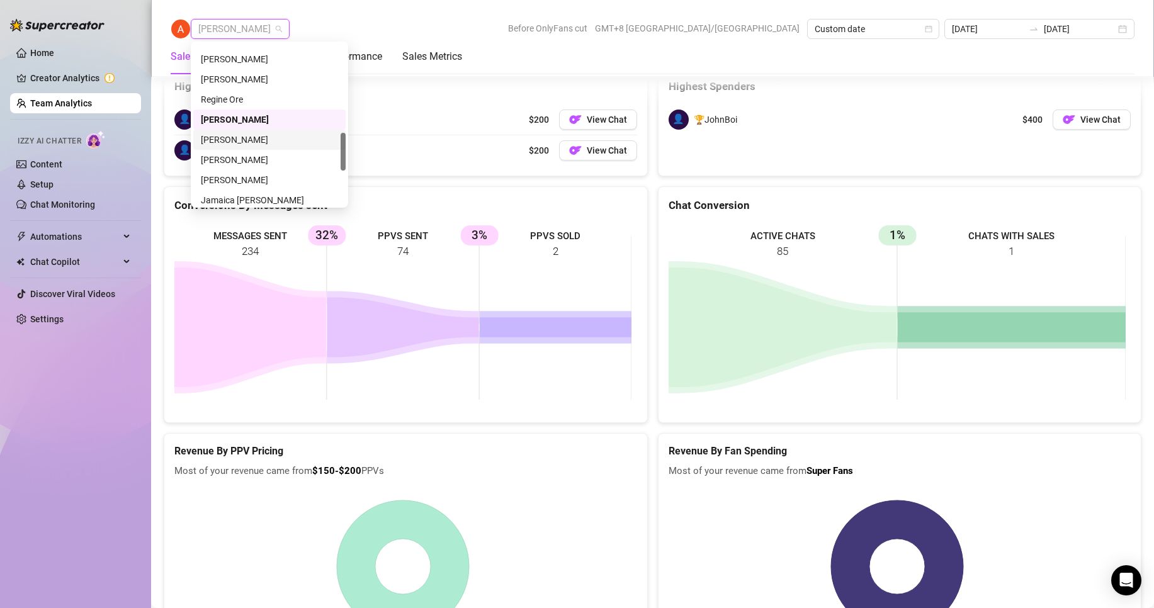
click at [244, 140] on div "[PERSON_NAME]" at bounding box center [269, 140] width 137 height 14
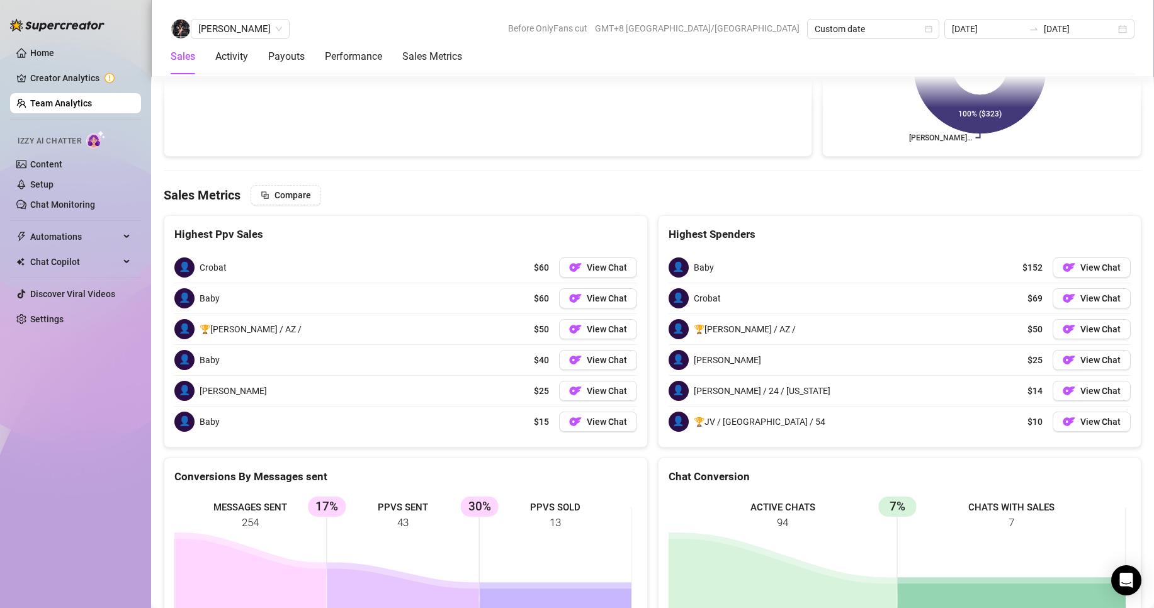
scroll to position [1950, 0]
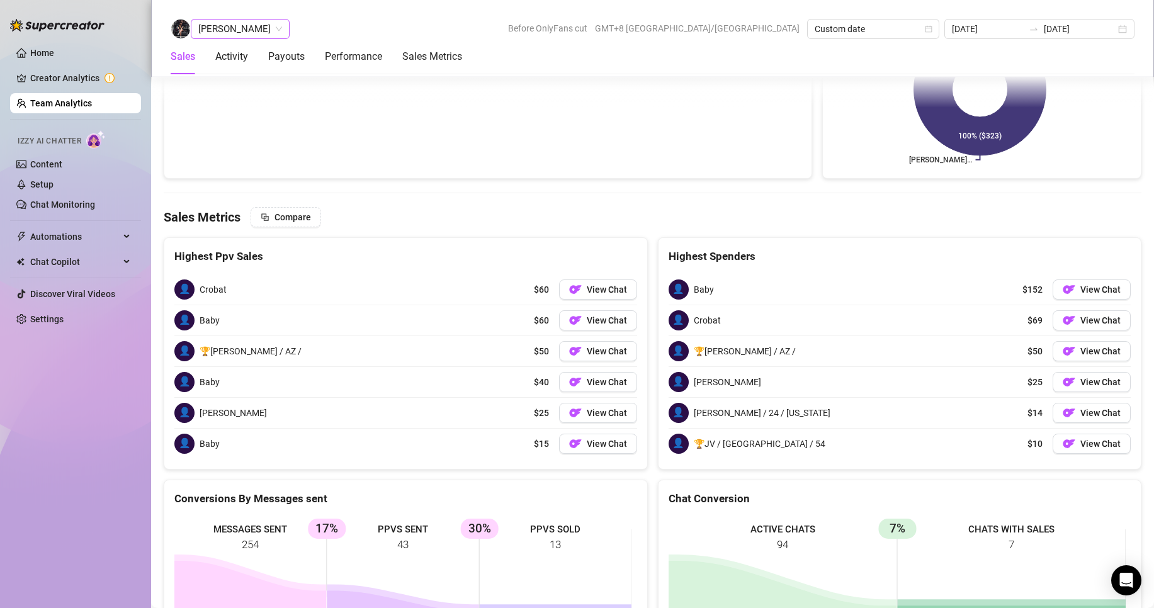
click at [246, 35] on span "[PERSON_NAME]" at bounding box center [240, 29] width 84 height 19
click at [246, 28] on span "[PERSON_NAME]" at bounding box center [240, 29] width 84 height 19
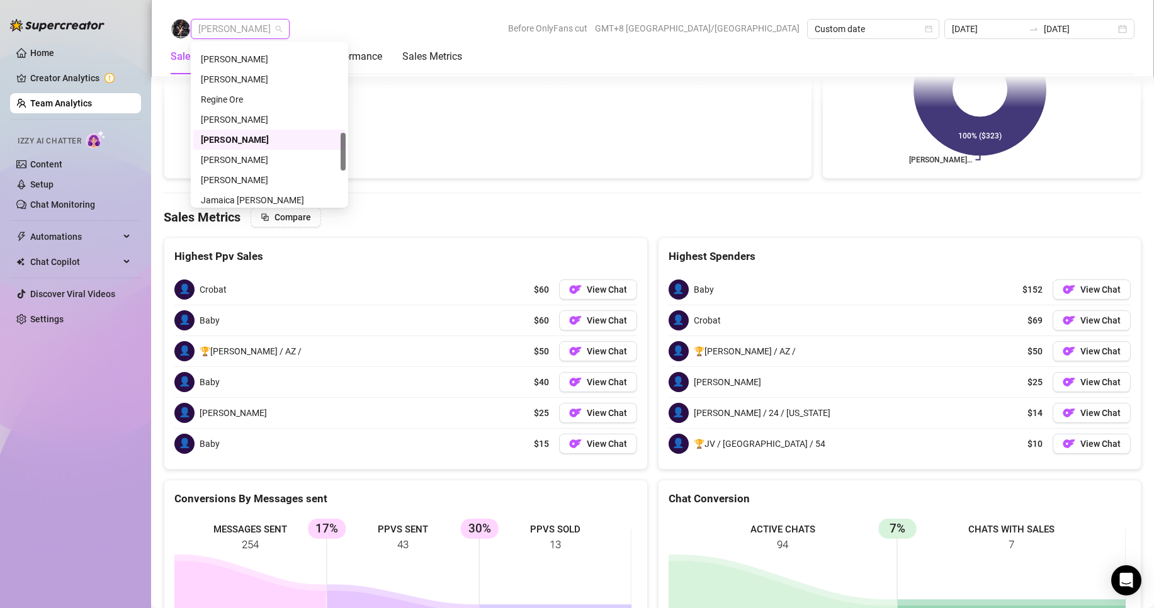
click at [246, 28] on span "[PERSON_NAME]" at bounding box center [240, 29] width 84 height 19
click at [239, 138] on div "Jamaica [PERSON_NAME]" at bounding box center [269, 137] width 137 height 14
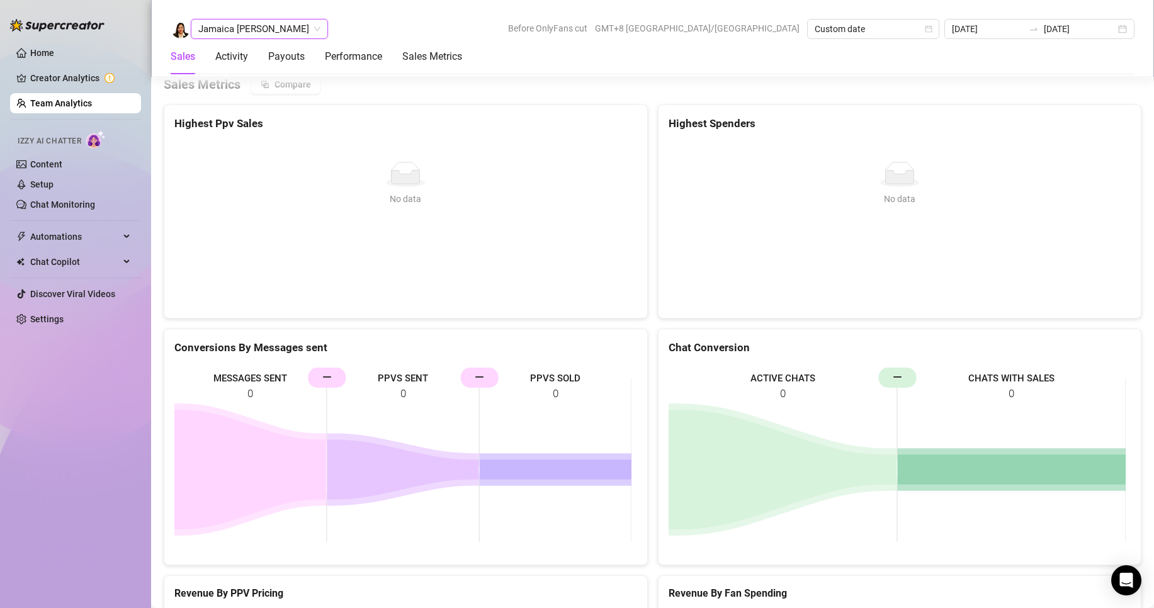
scroll to position [1687, 0]
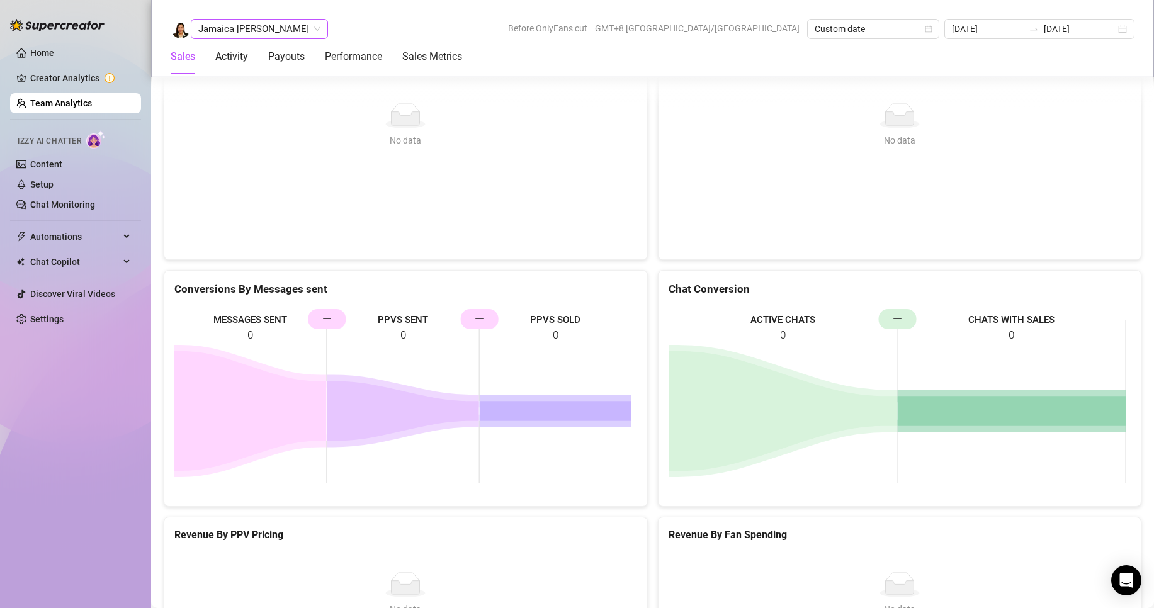
click at [233, 21] on span "Jamaica [PERSON_NAME]" at bounding box center [259, 29] width 122 height 19
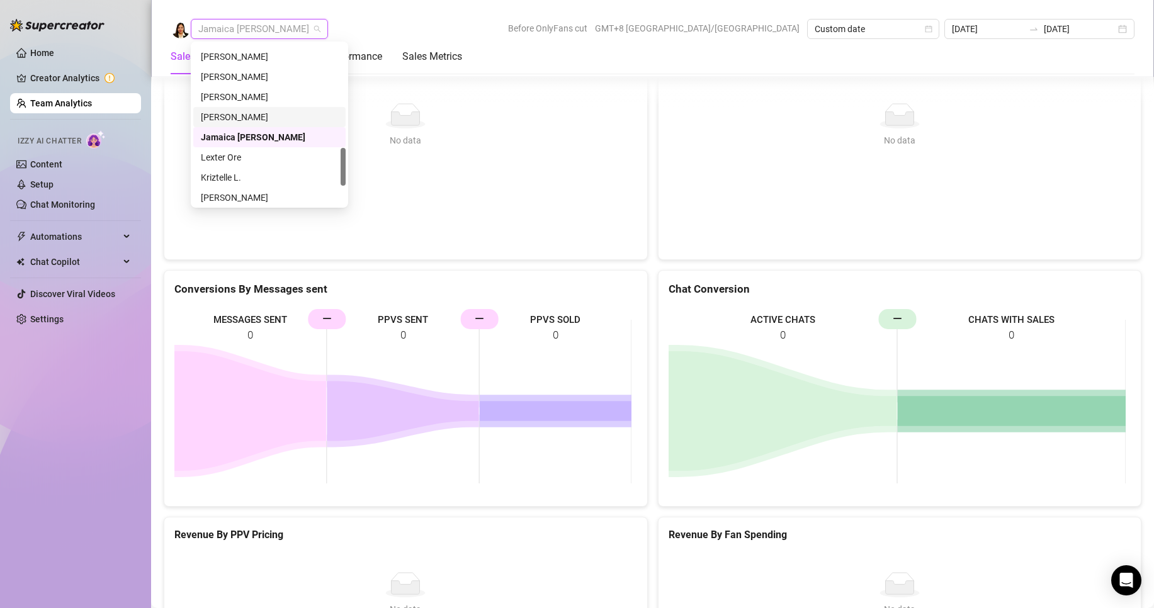
scroll to position [504, 0]
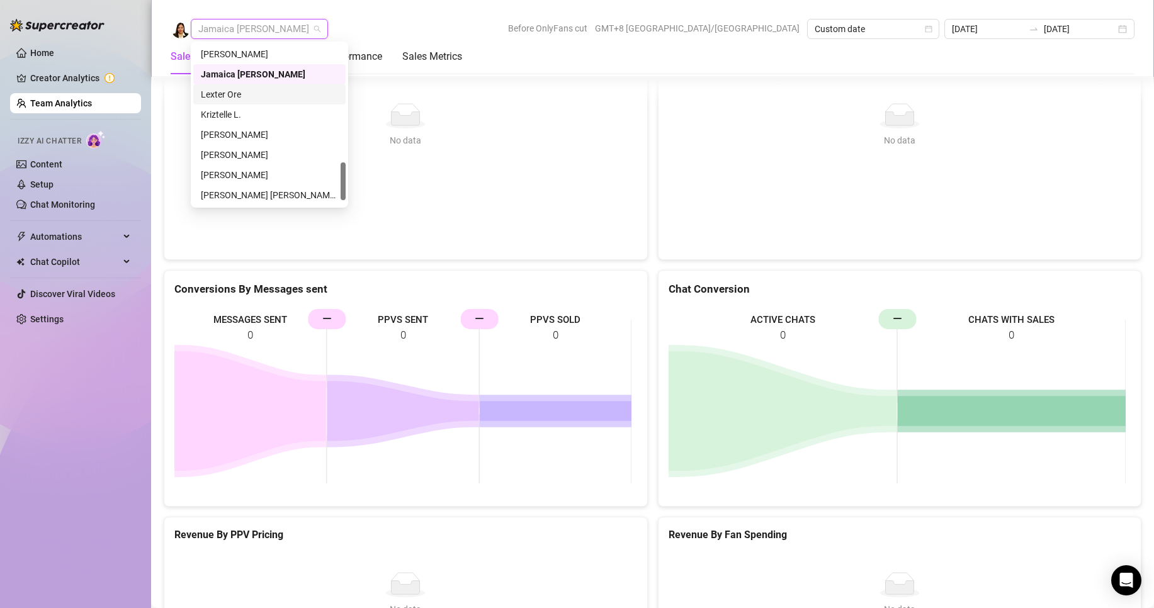
click at [225, 95] on div "Lexter Ore" at bounding box center [269, 95] width 137 height 14
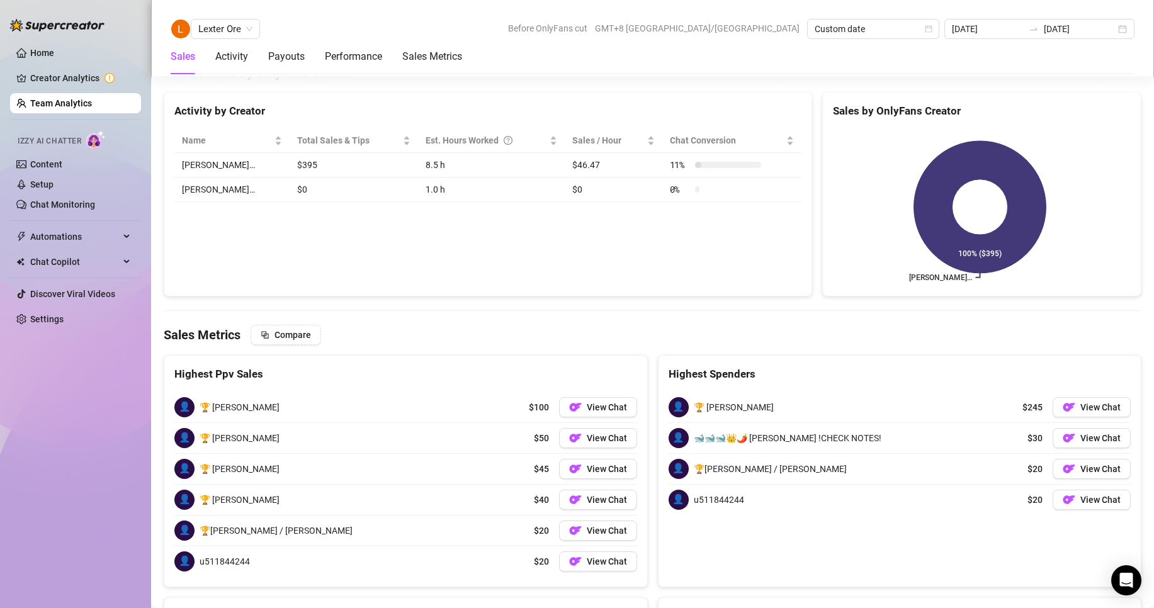
scroll to position [1928, 0]
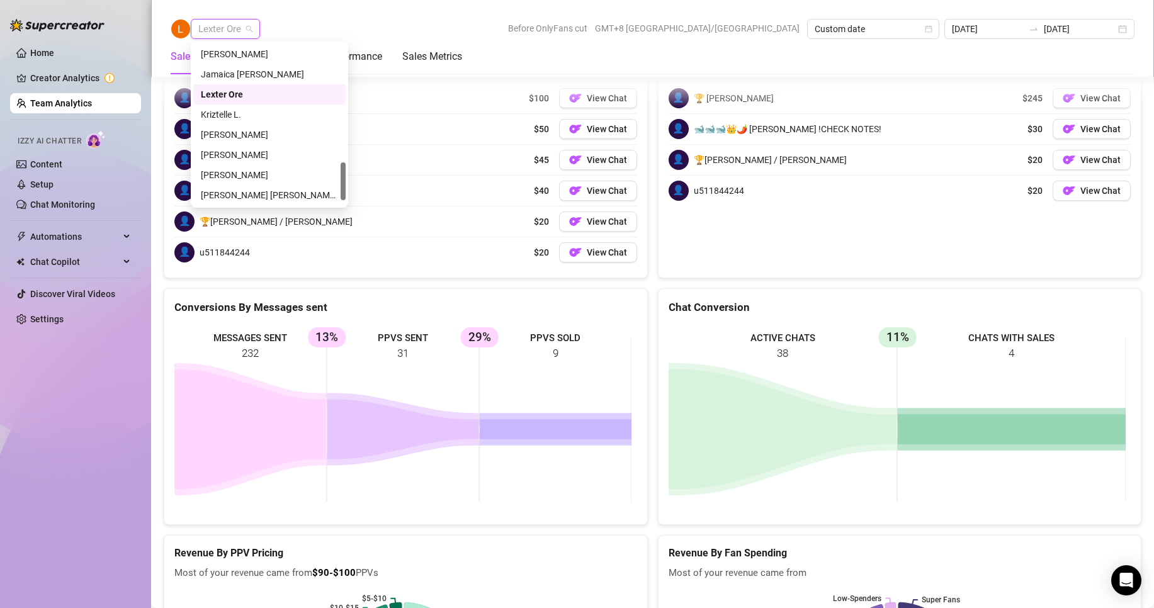
click at [238, 34] on span "Lexter Ore" at bounding box center [225, 29] width 54 height 19
click at [222, 96] on div "Kriztelle L." at bounding box center [269, 95] width 137 height 14
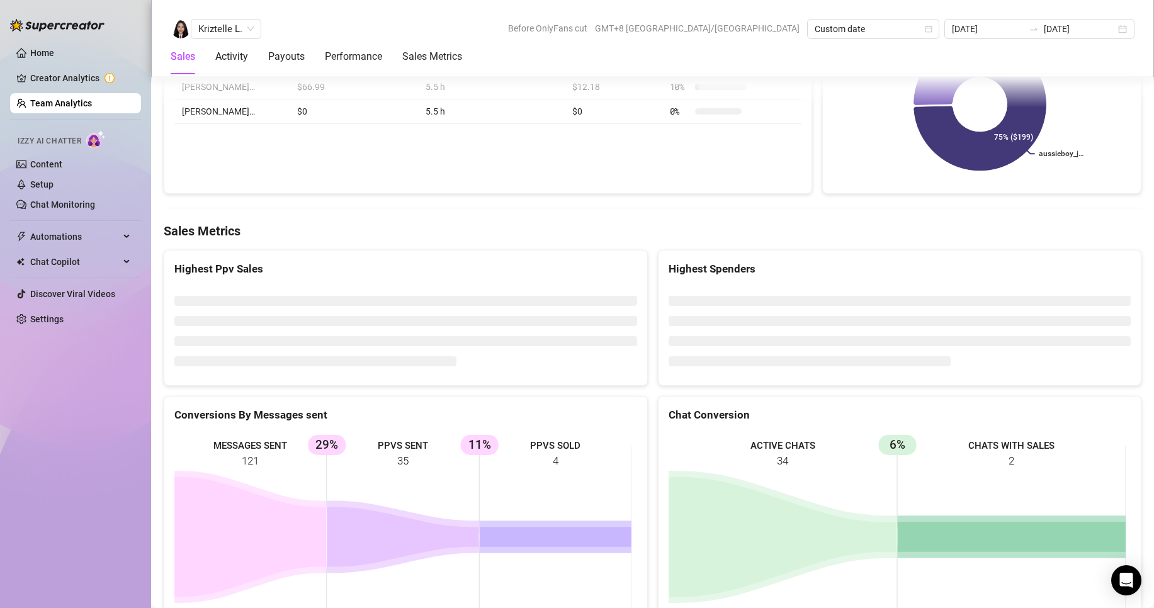
scroll to position [1935, 0]
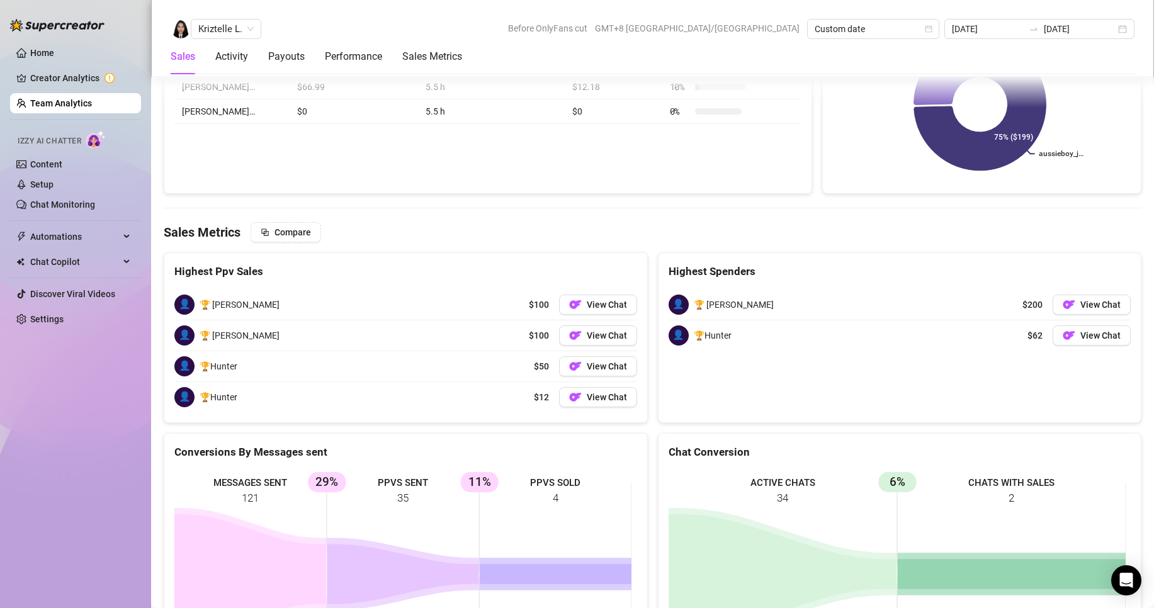
click at [215, 17] on div "Kriztelle L. Before OnlyFans cut GMT+8 [GEOGRAPHIC_DATA]/[GEOGRAPHIC_DATA] Cust…" at bounding box center [652, 38] width 1003 height 77
click at [219, 22] on span "Kriztelle L." at bounding box center [225, 29] width 55 height 19
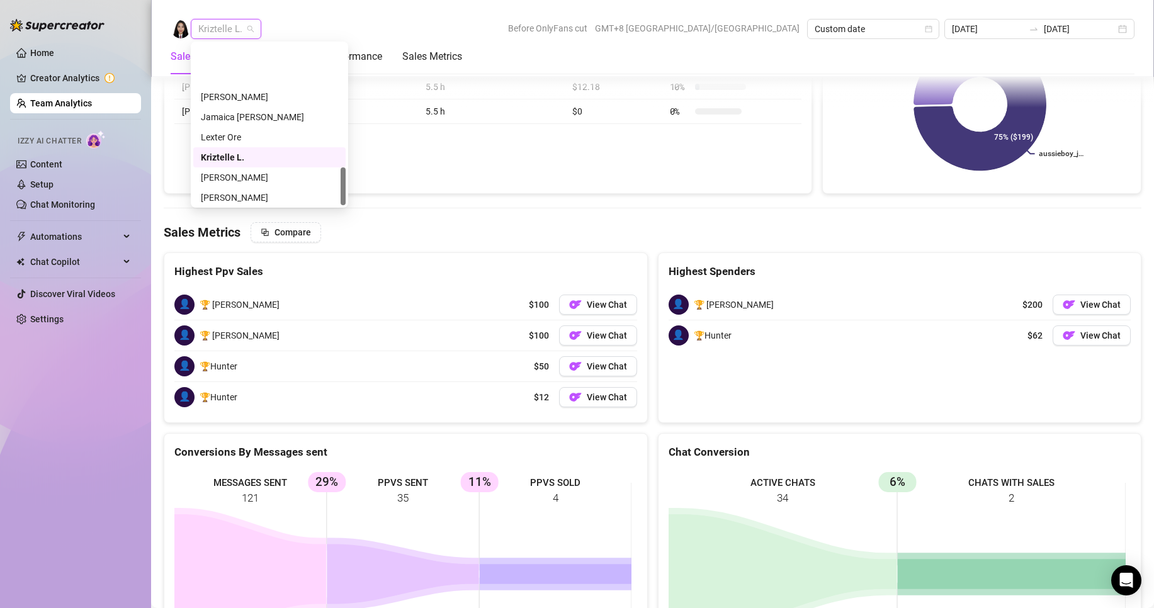
scroll to position [524, 0]
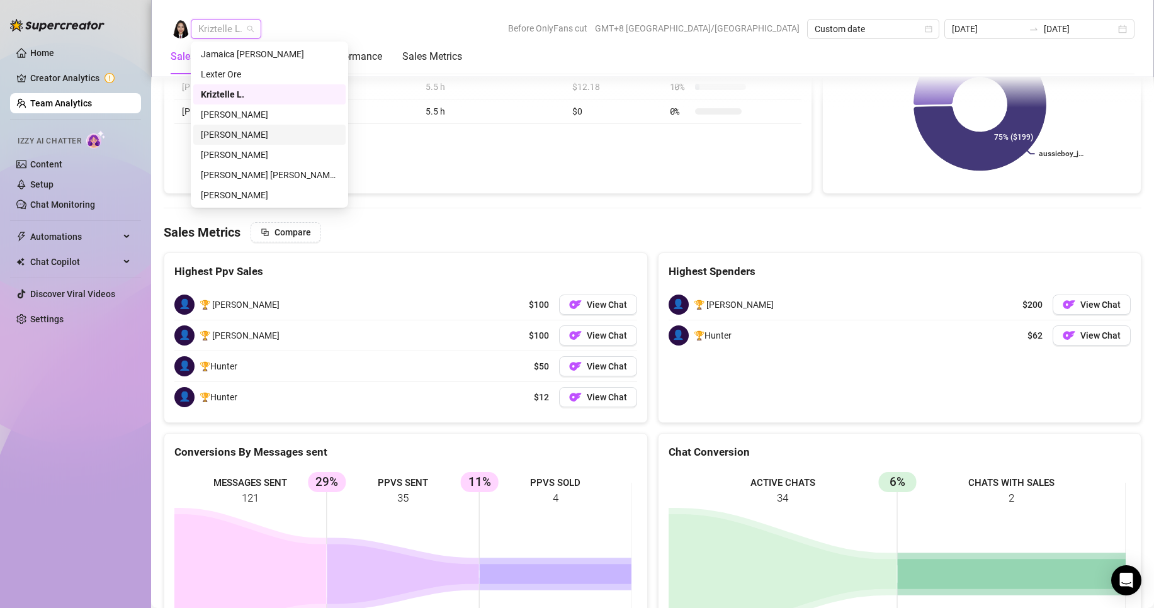
click at [230, 130] on div "[PERSON_NAME]" at bounding box center [269, 135] width 137 height 14
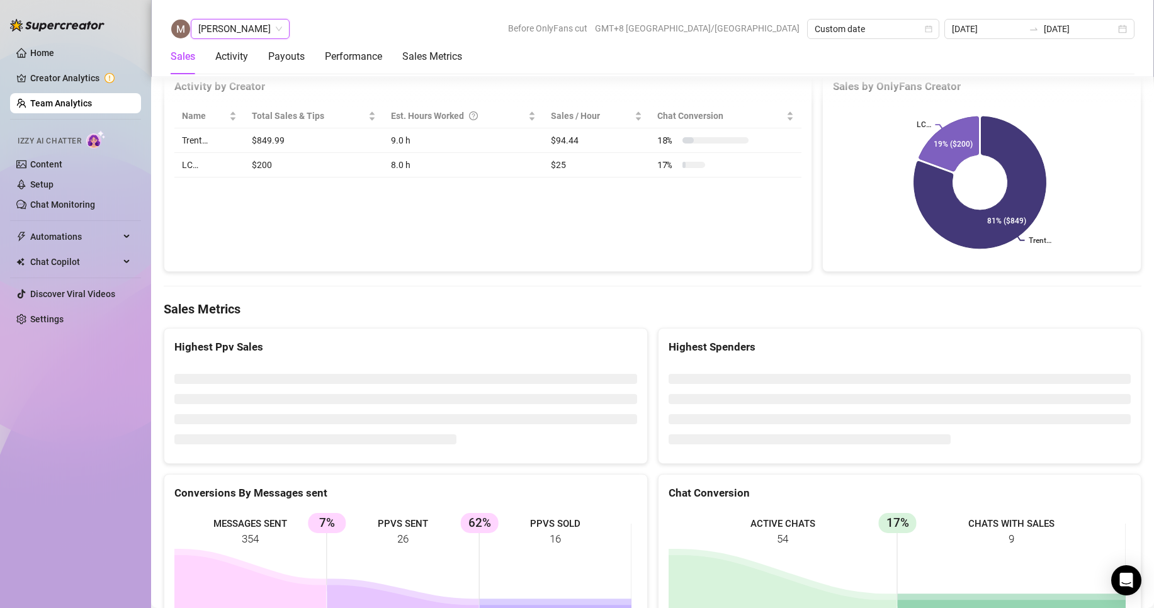
scroll to position [1928, 0]
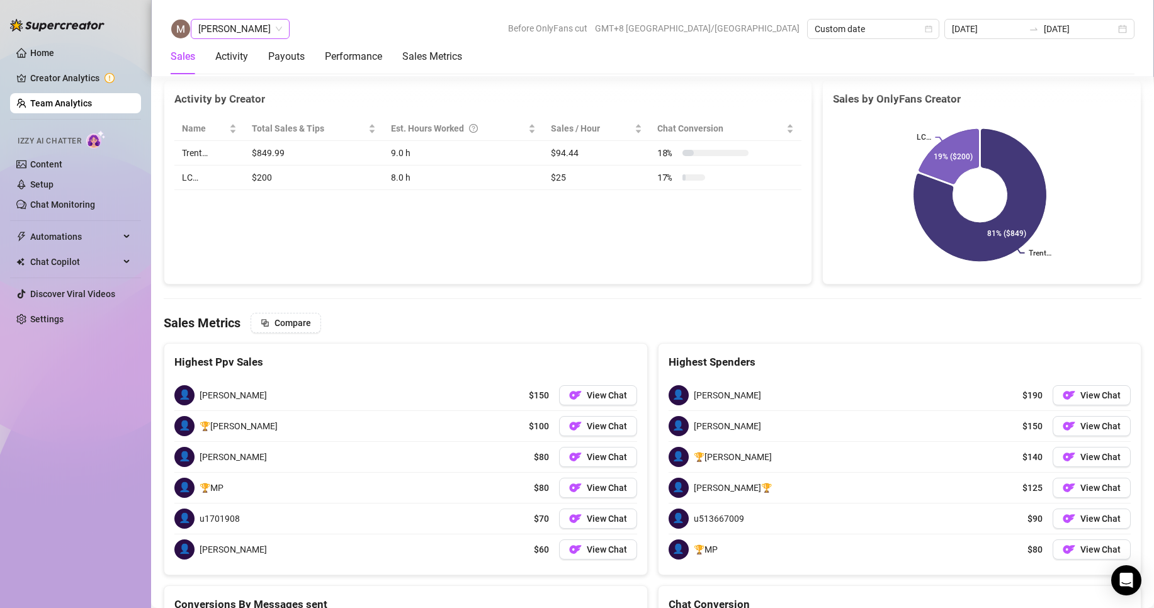
click at [253, 25] on span "[PERSON_NAME]" at bounding box center [240, 29] width 84 height 19
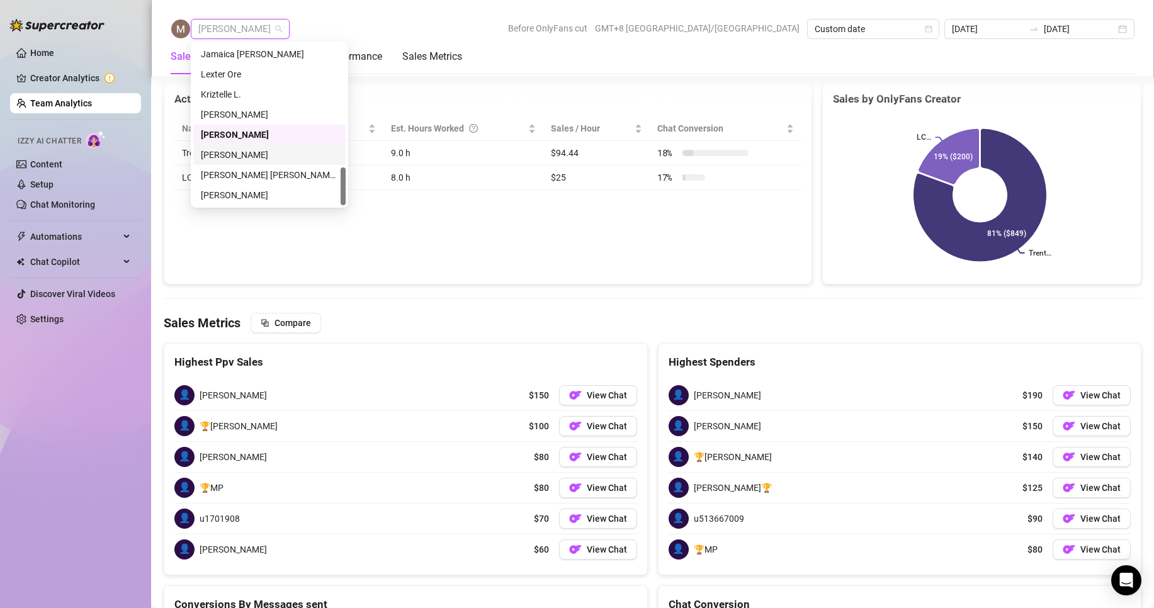
click at [212, 155] on div "[PERSON_NAME]" at bounding box center [269, 155] width 137 height 14
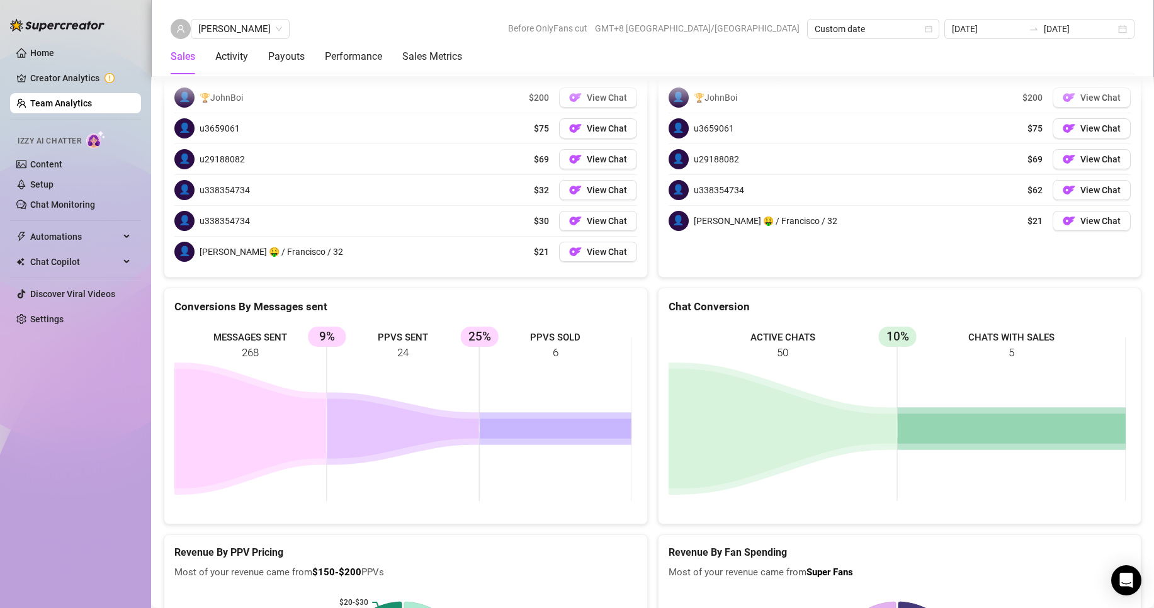
scroll to position [1935, 0]
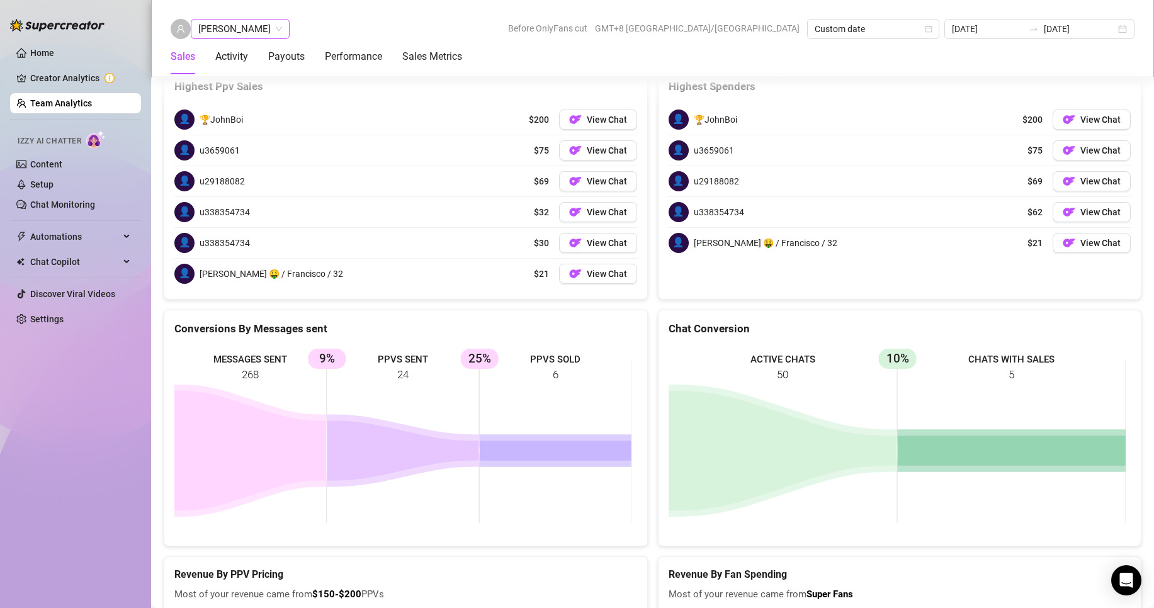
click at [230, 27] on span "[PERSON_NAME]" at bounding box center [240, 29] width 84 height 19
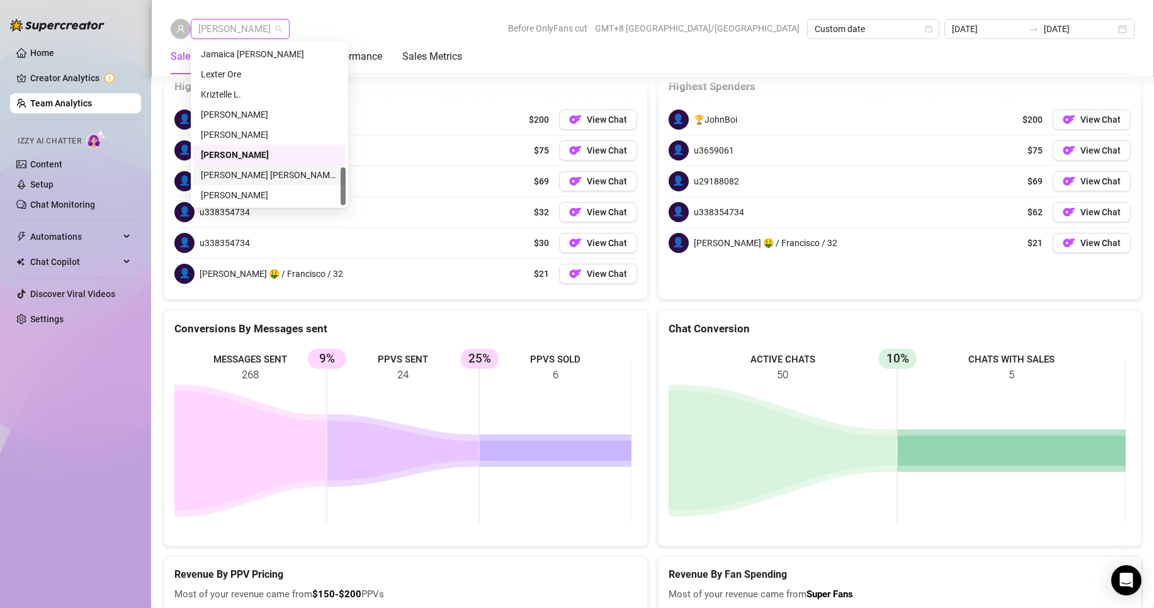
click at [231, 175] on div "[PERSON_NAME] [PERSON_NAME] Tayre" at bounding box center [269, 175] width 137 height 14
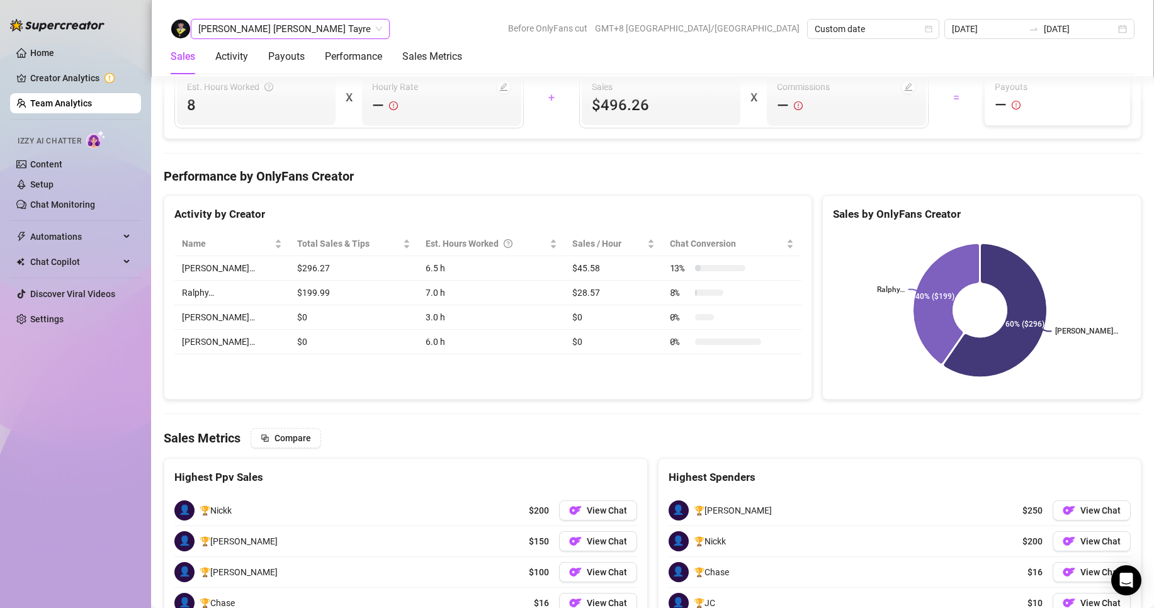
scroll to position [2017, 0]
